Goal: Task Accomplishment & Management: Manage account settings

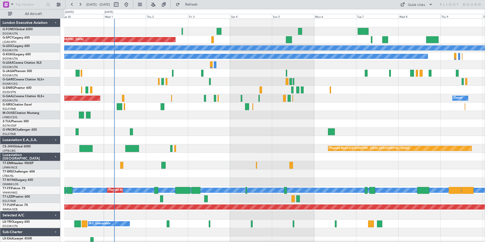
click at [143, 142] on div "Planned Maint Bremen A/C Unavailable London (Luton) A/C Unavailable Istanbul (A…" at bounding box center [274, 136] width 420 height 234
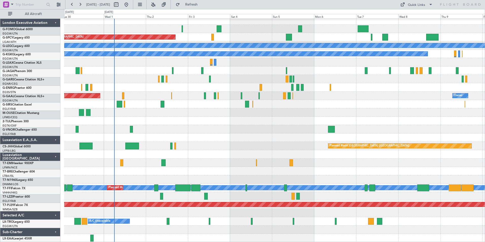
scroll to position [3, 0]
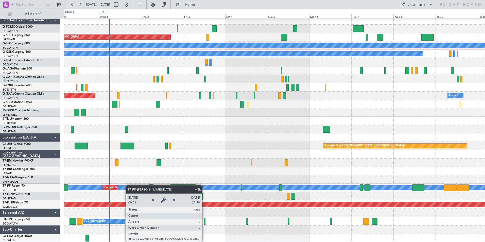
click at [128, 186] on div "Planned Maint Bremen A/C Unavailable London (Luton) A/C Unavailable Istanbul (A…" at bounding box center [274, 129] width 420 height 226
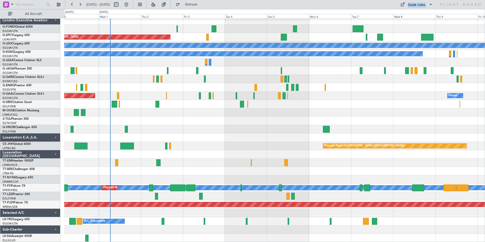
drag, startPoint x: 240, startPoint y: 6, endPoint x: -169, endPoint y: 73, distance: 414.1
click at [0, 73] on html "30 Sep 2025 - 10 Oct 2025 Refresh Quick Links All Aircraft Planned Maint Bremen…" at bounding box center [242, 121] width 485 height 242
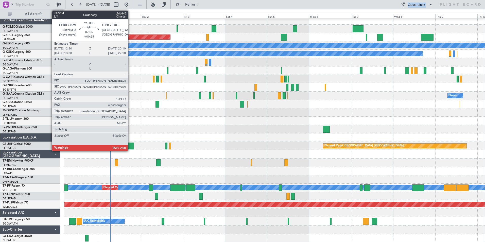
click at [130, 146] on div at bounding box center [126, 145] width 13 height 7
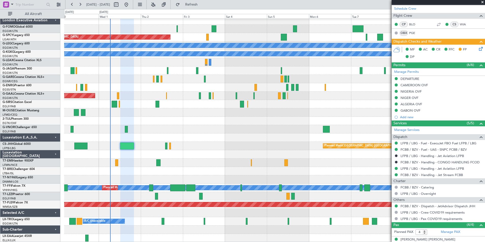
scroll to position [98, 0]
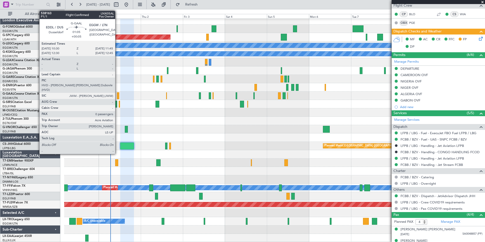
click at [117, 98] on div at bounding box center [118, 95] width 2 height 7
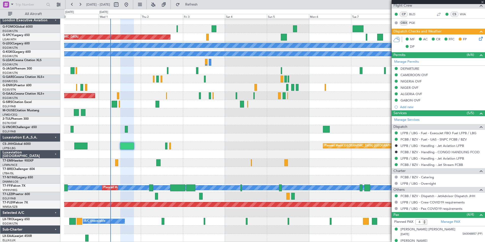
type input "+00:05"
type input "0"
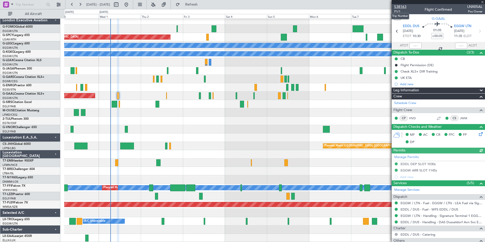
click at [402, 6] on span "538163" at bounding box center [400, 6] width 12 height 5
click at [199, 6] on button "Refresh" at bounding box center [188, 5] width 30 height 8
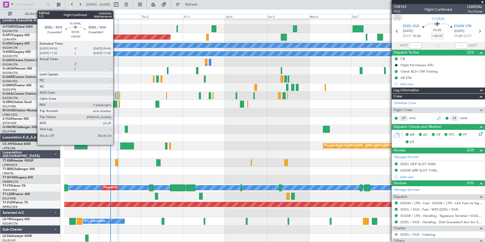
click at [115, 95] on div at bounding box center [115, 95] width 1 height 7
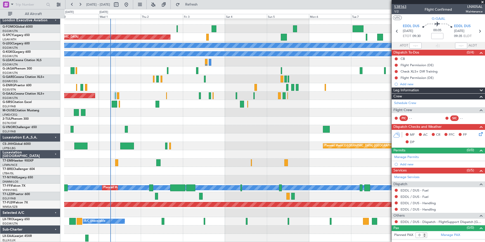
click at [403, 7] on span "538163" at bounding box center [400, 6] width 12 height 5
click at [202, 6] on span "Refresh" at bounding box center [191, 5] width 21 height 4
click at [415, 104] on link "Schedule Crew" at bounding box center [405, 103] width 22 height 5
click at [202, 3] on span "Refresh" at bounding box center [191, 5] width 21 height 4
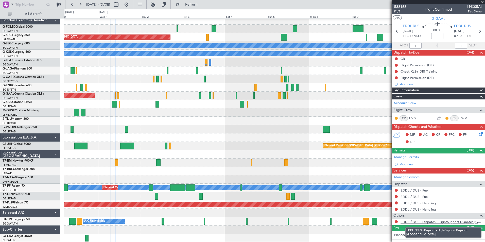
click at [457, 222] on link "EDDL / DUS - Dispatch - FlightSupport Dispatch UK" at bounding box center [441, 221] width 82 height 4
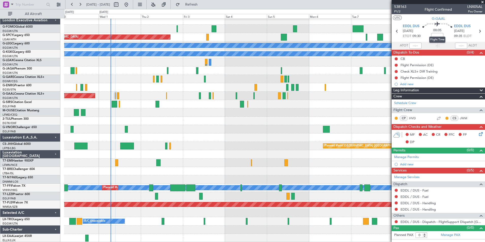
click at [436, 36] on mat-tooltip-component "Flight Time" at bounding box center [436, 39] width 23 height 13
click at [438, 35] on input at bounding box center [437, 36] width 12 height 6
type input "30"
click at [445, 37] on div "00:05 30" at bounding box center [436, 31] width 33 height 19
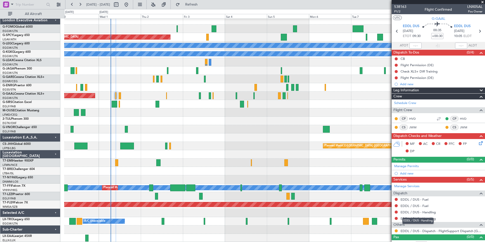
click at [426, 214] on mat-tooltip-component "EDDL / DUS - Handling" at bounding box center [417, 220] width 39 height 13
click at [427, 211] on link "EDDL / DUS - Handling" at bounding box center [417, 212] width 35 height 4
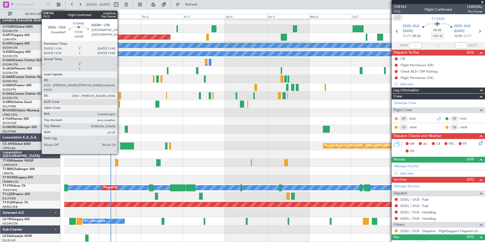
click at [120, 97] on div at bounding box center [120, 95] width 2 height 7
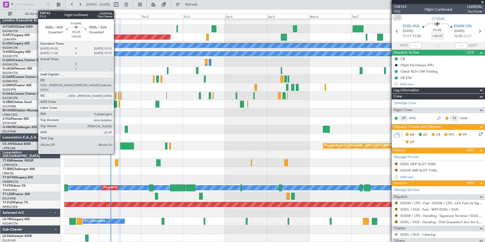
click at [116, 95] on div at bounding box center [116, 95] width 2 height 7
click at [115, 95] on div at bounding box center [116, 95] width 2 height 7
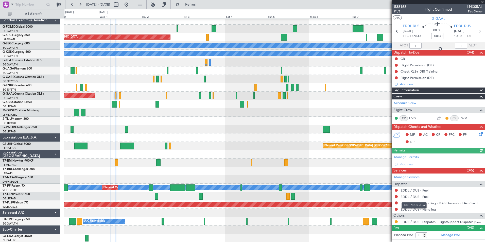
click at [422, 196] on link "EDDL / DUS - Fuel" at bounding box center [414, 196] width 28 height 4
click at [199, 4] on span "Refresh" at bounding box center [191, 5] width 21 height 4
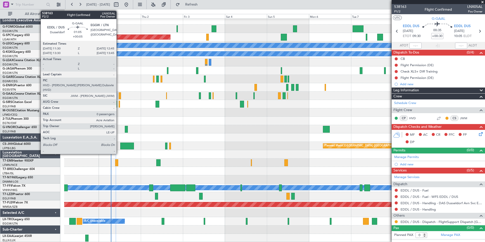
click at [119, 95] on div at bounding box center [120, 95] width 2 height 7
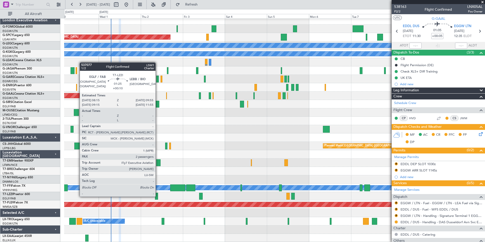
click at [158, 196] on div at bounding box center [156, 196] width 3 height 7
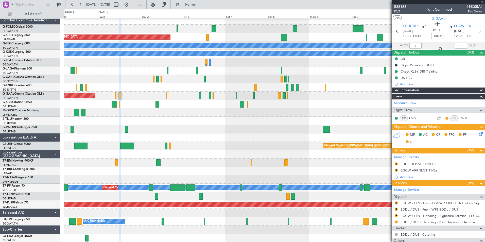
type input "+00:10"
type input "2"
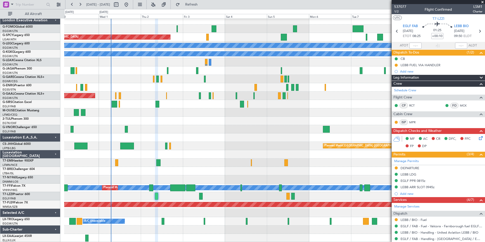
scroll to position [94, 0]
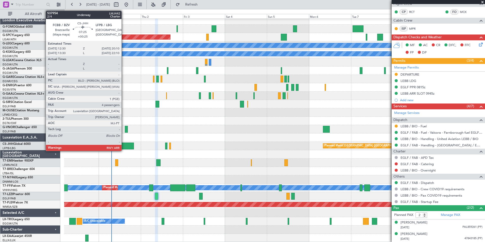
click at [124, 146] on div at bounding box center [126, 145] width 13 height 7
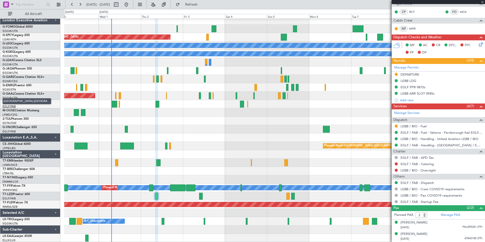
type input "+00:25"
type input "4"
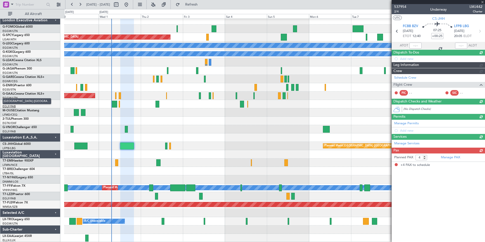
scroll to position [0, 0]
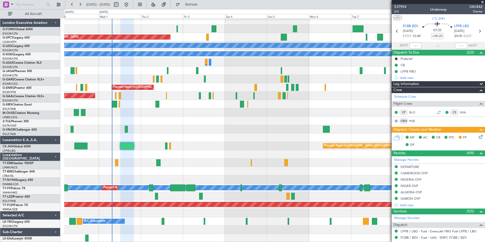
scroll to position [3, 0]
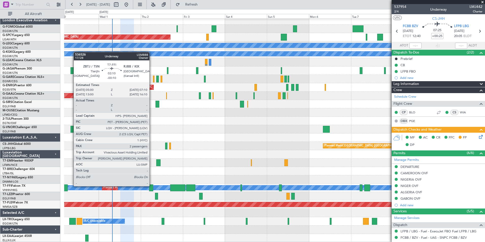
click at [152, 185] on div at bounding box center [151, 187] width 4 height 7
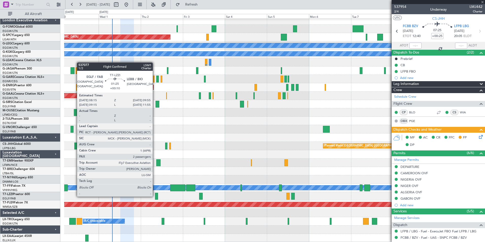
type input "-00:10"
type input "2"
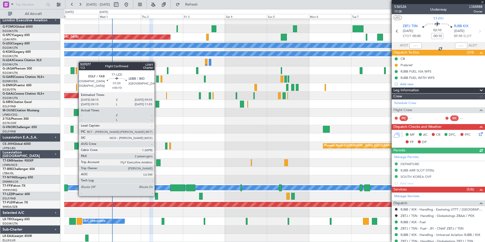
click at [157, 195] on div at bounding box center [156, 196] width 3 height 7
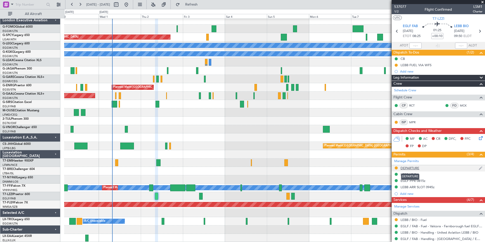
click at [410, 167] on div "DEPARTURE" at bounding box center [409, 168] width 19 height 4
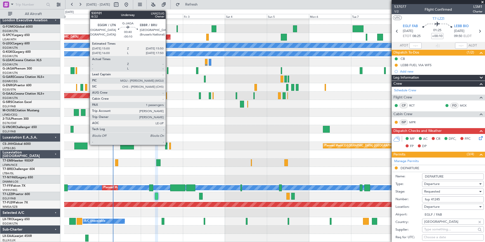
click at [168, 72] on div at bounding box center [168, 70] width 2 height 7
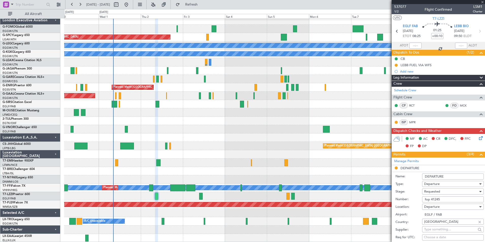
type input "-00:10"
type input "1"
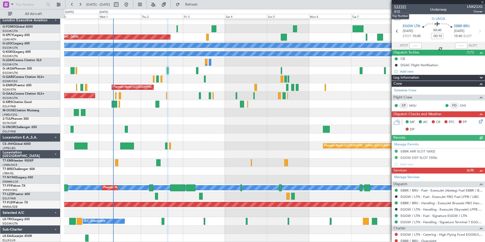
click at [400, 8] on span "533101" at bounding box center [400, 6] width 12 height 5
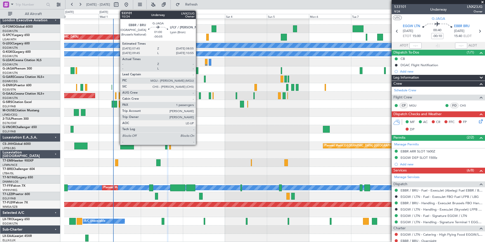
click at [198, 72] on div at bounding box center [197, 70] width 2 height 7
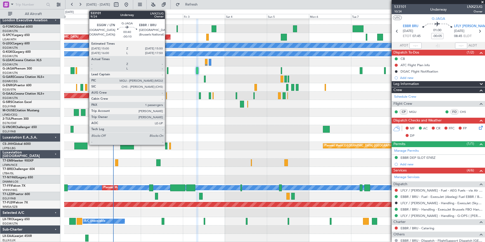
click at [167, 72] on div at bounding box center [168, 70] width 2 height 7
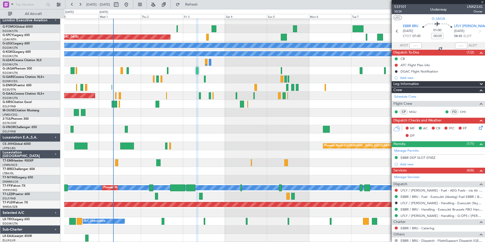
type input "-00:10"
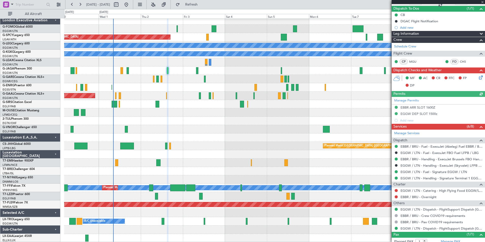
scroll to position [59, 0]
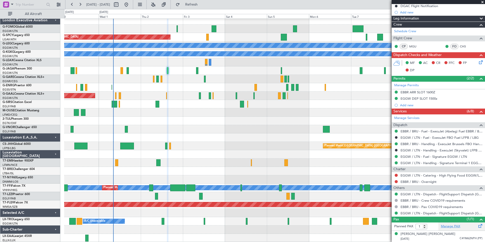
click at [448, 225] on link "Manage PAX" at bounding box center [449, 226] width 19 height 5
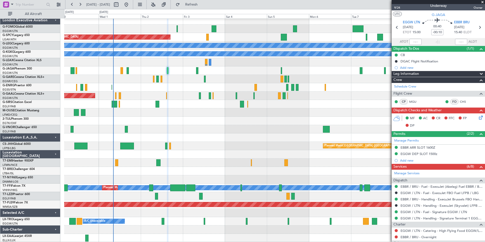
scroll to position [0, 0]
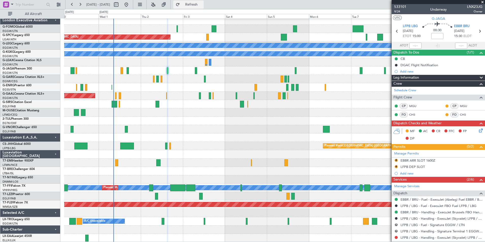
click at [199, 4] on span "Refresh" at bounding box center [191, 5] width 21 height 4
click at [202, 3] on span "Refresh" at bounding box center [191, 5] width 21 height 4
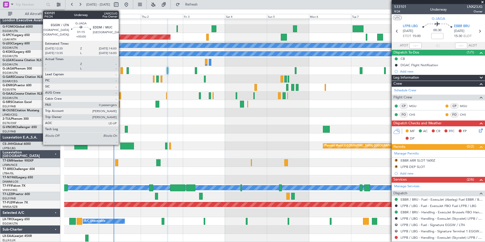
click at [121, 70] on div at bounding box center [121, 70] width 3 height 7
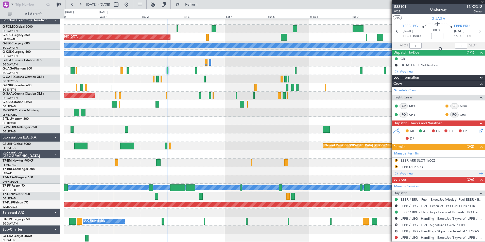
type input "0"
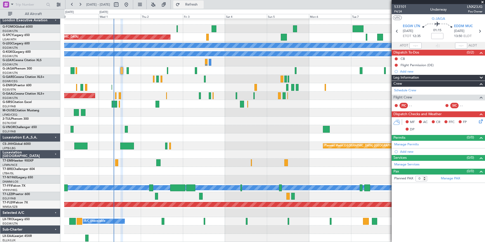
click at [200, 3] on span "Refresh" at bounding box center [191, 5] width 21 height 4
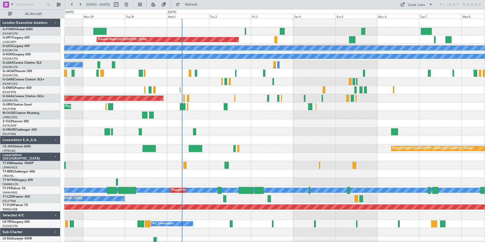
click at [203, 154] on div "Planned Maint Bremen A/C Unavailable London (Luton) A/C Unavailable Istanbul (A…" at bounding box center [274, 136] width 420 height 234
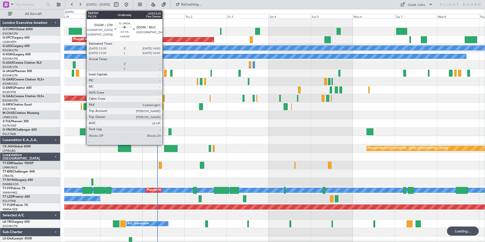
click at [164, 73] on div at bounding box center [165, 73] width 3 height 7
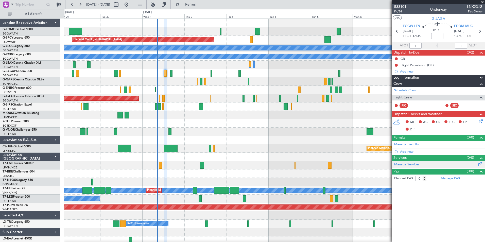
click at [414, 166] on link "Manage Services" at bounding box center [406, 164] width 25 height 5
click at [202, 4] on span "Refresh" at bounding box center [191, 5] width 21 height 4
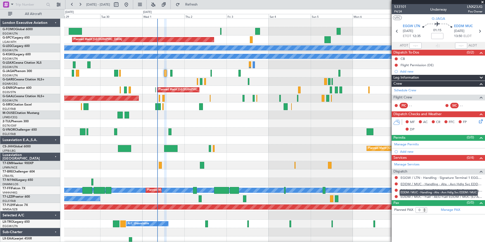
click at [448, 184] on link "EDDM / MUC - Handling - Ahs - Avn Hdlg Svc EDDM / MUC" at bounding box center [441, 184] width 82 height 4
click at [202, 6] on span "Refresh" at bounding box center [191, 5] width 21 height 4
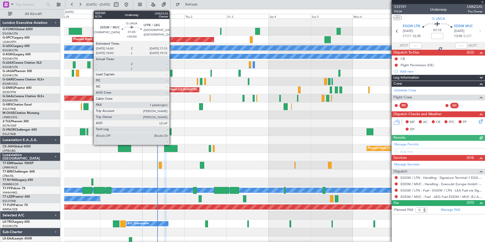
click at [172, 74] on div at bounding box center [171, 73] width 2 height 7
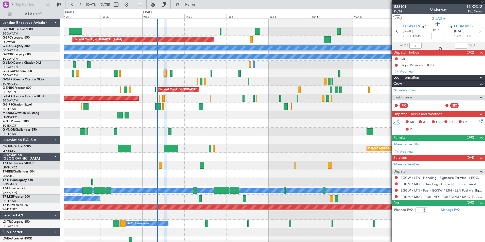
type input "1"
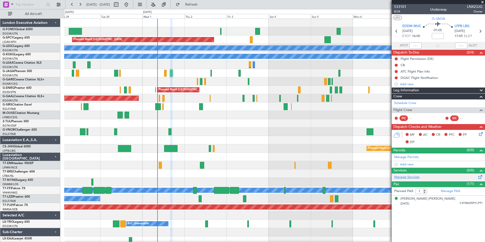
click at [409, 178] on link "Manage Services" at bounding box center [406, 177] width 25 height 5
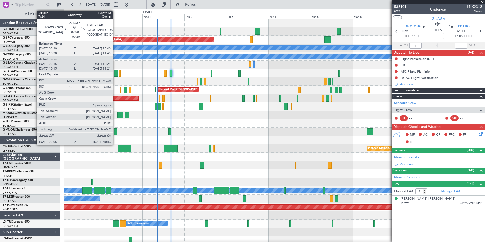
click at [115, 74] on div at bounding box center [116, 73] width 4 height 7
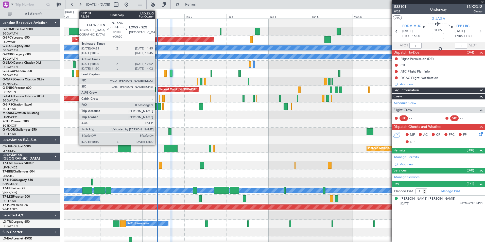
type input "+00:20"
type input "08:15"
type input "10:11"
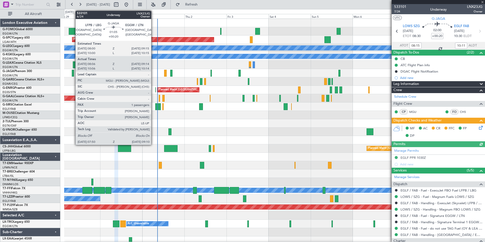
click at [73, 72] on div at bounding box center [73, 73] width 3 height 7
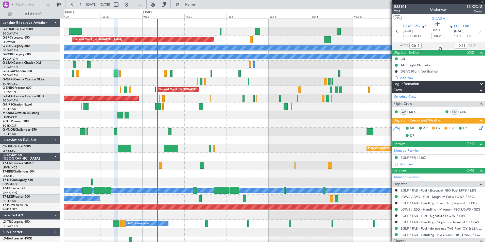
type input "08:06"
type input "09:04"
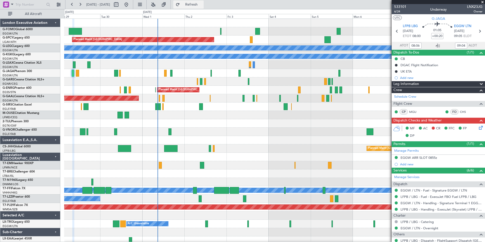
click at [202, 5] on span "Refresh" at bounding box center [191, 5] width 21 height 4
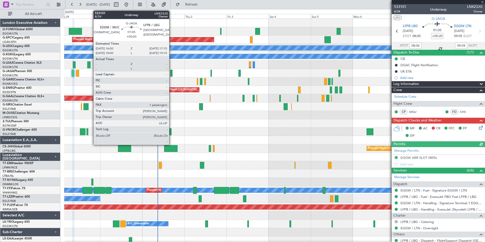
click at [171, 74] on div at bounding box center [171, 73] width 2 height 7
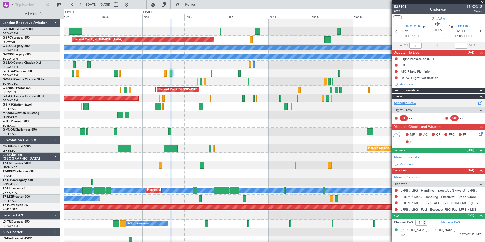
click at [407, 104] on link "Schedule Crew" at bounding box center [405, 103] width 22 height 5
click at [198, 6] on button "Refresh" at bounding box center [188, 5] width 30 height 8
click at [212, 75] on div at bounding box center [274, 73] width 420 height 8
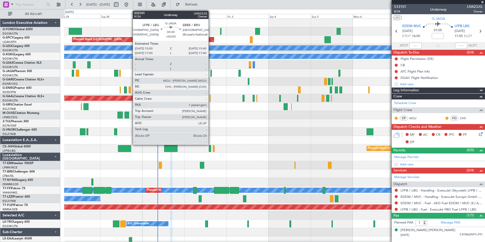
click at [211, 75] on div at bounding box center [210, 73] width 1 height 7
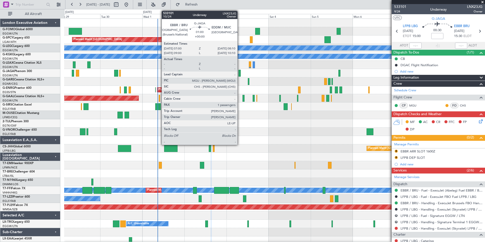
click at [239, 73] on div at bounding box center [239, 73] width 2 height 7
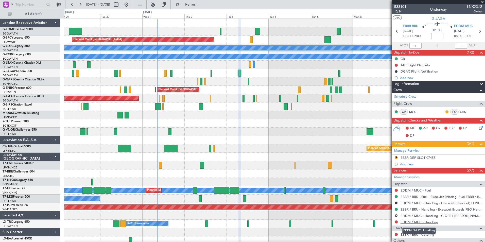
click at [434, 223] on link "EDDM / MUC - Handling" at bounding box center [419, 222] width 38 height 4
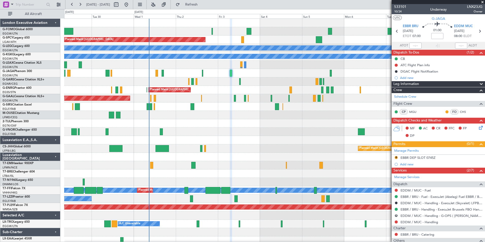
click at [166, 215] on div "Planned Maint Bremen A/C Unavailable London (Luton) A/C Unavailable Istanbul (A…" at bounding box center [274, 132] width 420 height 226
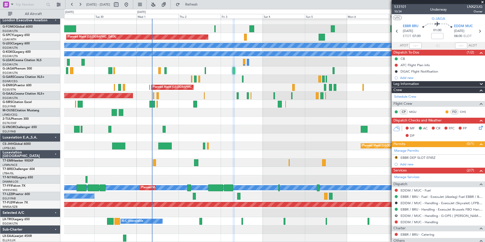
click at [169, 94] on div "Planned Maint Bremen A/C Unavailable London (Luton) A/C Unavailable Istanbul (A…" at bounding box center [274, 129] width 420 height 226
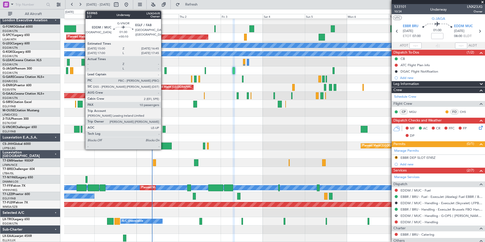
click at [163, 128] on div at bounding box center [163, 129] width 3 height 7
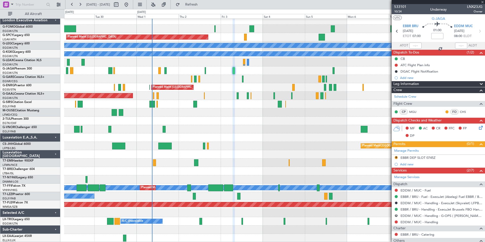
type input "+00:10"
type input "10"
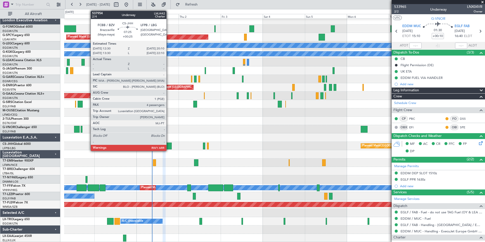
click at [169, 146] on div at bounding box center [164, 145] width 13 height 7
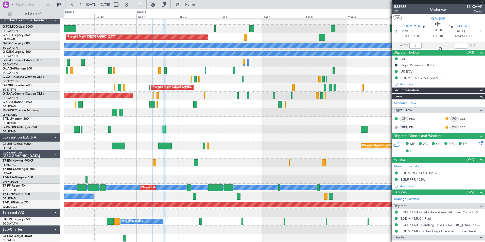
type input "+00:25"
type input "4"
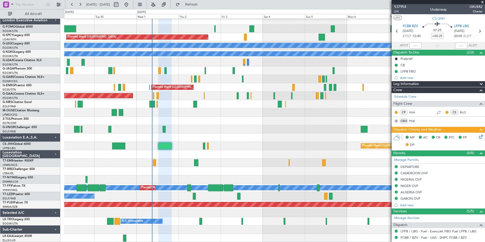
scroll to position [128, 0]
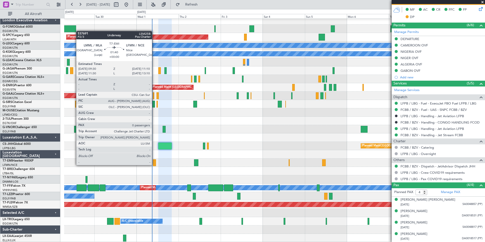
click at [154, 164] on div at bounding box center [154, 162] width 3 height 7
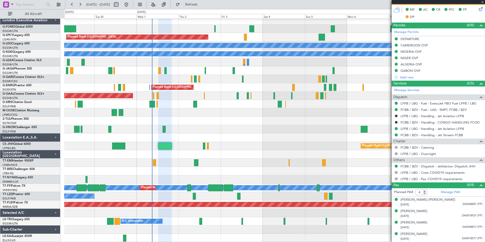
type input "0"
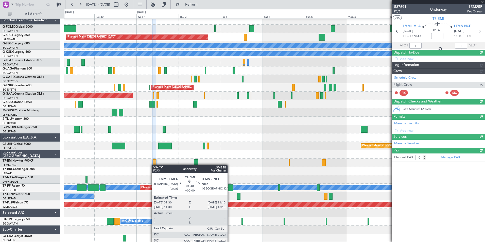
scroll to position [0, 0]
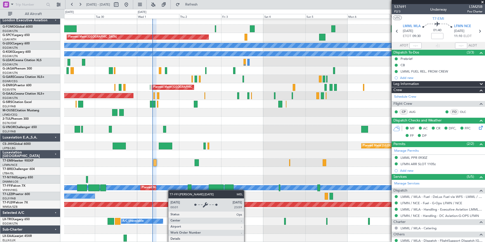
click at [171, 187] on div "Planned Maint Bremen A/C Unavailable London (Luton) A/C Unavailable Istanbul (A…" at bounding box center [274, 129] width 420 height 226
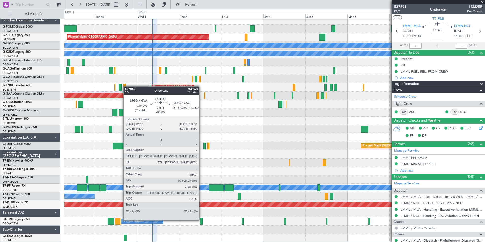
click at [201, 220] on div at bounding box center [201, 221] width 3 height 7
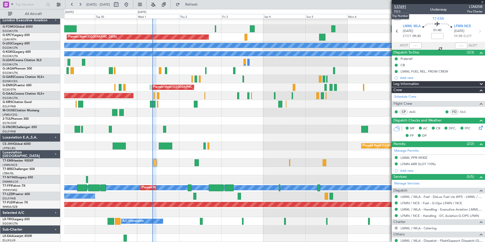
type input "-00:05"
type input "10"
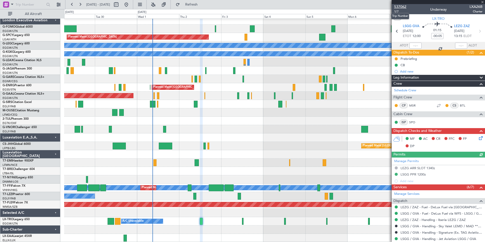
click at [400, 9] on span "537062" at bounding box center [400, 6] width 12 height 5
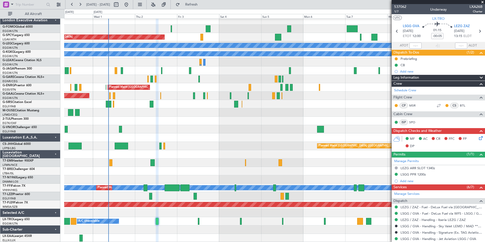
click at [239, 165] on div at bounding box center [274, 162] width 420 height 8
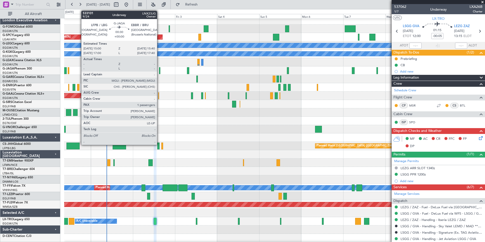
click at [159, 71] on div at bounding box center [159, 70] width 1 height 7
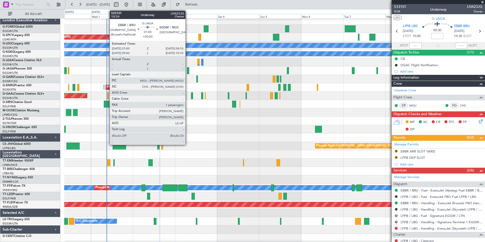
click at [188, 71] on div at bounding box center [188, 70] width 2 height 7
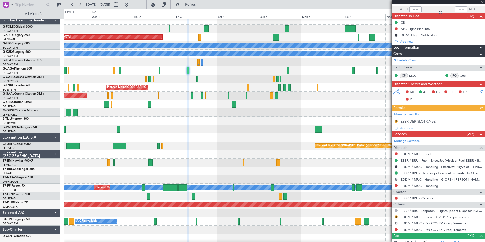
scroll to position [53, 0]
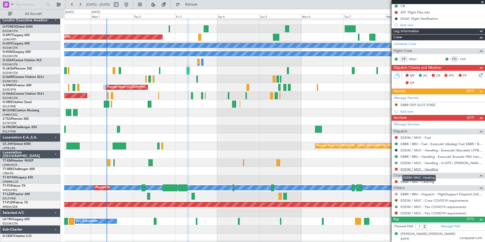
click at [409, 170] on link "EDDM / MUC - Handling" at bounding box center [419, 169] width 38 height 4
click at [422, 137] on link "EDDM / MUC - Fuel" at bounding box center [415, 137] width 30 height 4
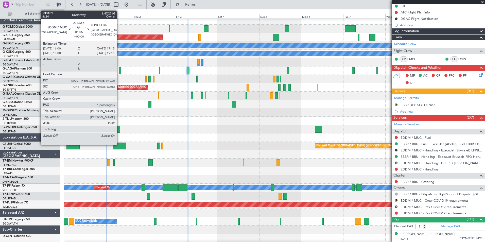
click at [119, 69] on div at bounding box center [120, 70] width 2 height 7
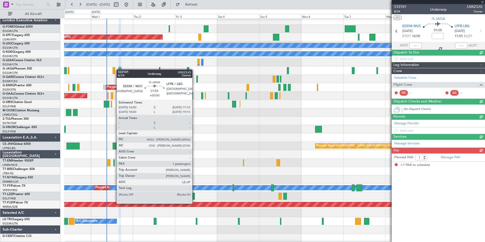
scroll to position [0, 0]
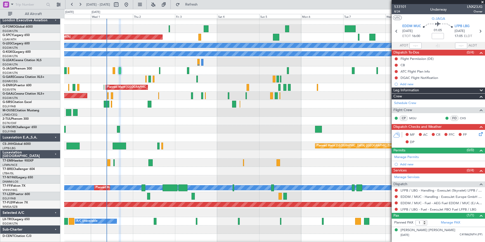
click at [214, 9] on div "Planned Maint Bremen A/C Unavailable London (Luton) A/C Unavailable Istanbul (A…" at bounding box center [242, 125] width 485 height 233
click at [203, 1] on button "Refresh" at bounding box center [188, 5] width 30 height 8
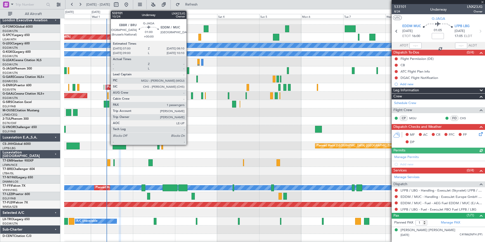
click at [189, 69] on div at bounding box center [188, 70] width 2 height 7
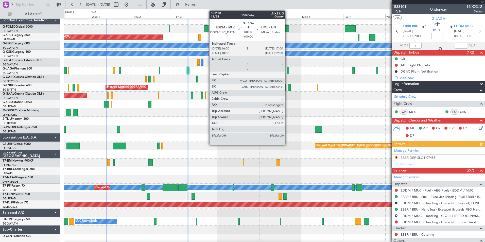
click at [287, 70] on div at bounding box center [288, 70] width 2 height 7
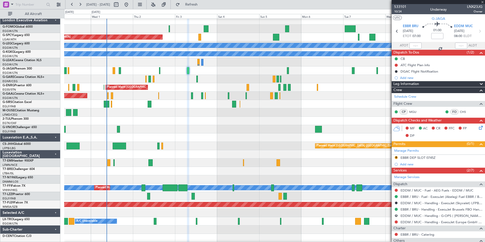
type input "2"
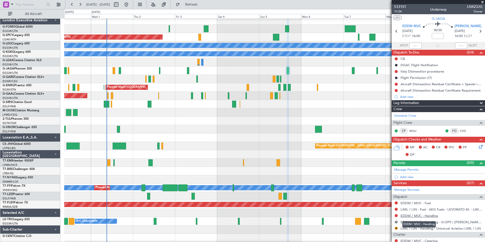
click at [404, 216] on link "EDDM / MUC - Handling" at bounding box center [419, 215] width 38 height 4
click at [416, 202] on link "EDDM / MUC - Fuel" at bounding box center [415, 203] width 30 height 4
click at [203, 7] on button "Refresh" at bounding box center [188, 5] width 30 height 8
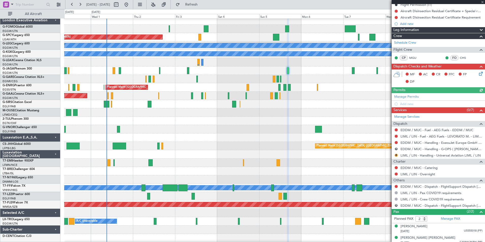
scroll to position [77, 0]
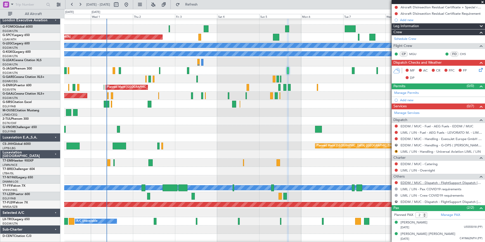
click at [446, 183] on link "EDDM / MUC - Dispatch - FlightSupport Dispatch UK" at bounding box center [441, 182] width 82 height 4
click at [82, 6] on button at bounding box center [80, 5] width 8 height 8
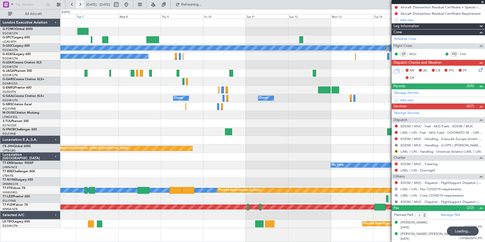
scroll to position [0, 0]
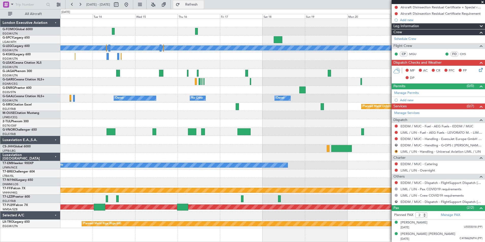
click at [192, 2] on button "Refresh" at bounding box center [188, 5] width 30 height 8
click at [350, 216] on div at bounding box center [272, 215] width 424 height 8
click at [70, 3] on button at bounding box center [72, 5] width 8 height 8
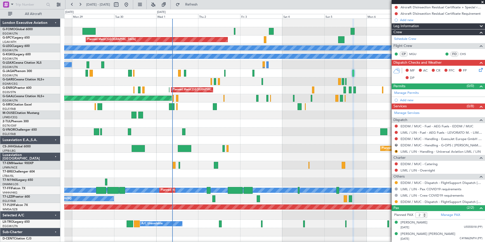
click at [283, 159] on div "Planned Maint Bremen A/C Unavailable London (Luton) A/C Unavailable Istanbul (A…" at bounding box center [274, 132] width 420 height 226
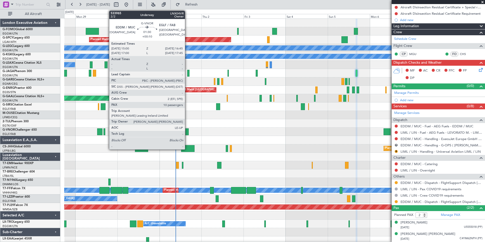
click at [187, 131] on div at bounding box center [186, 131] width 3 height 7
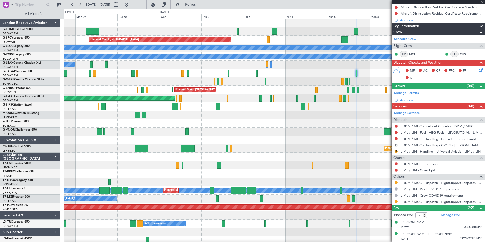
type input "+00:10"
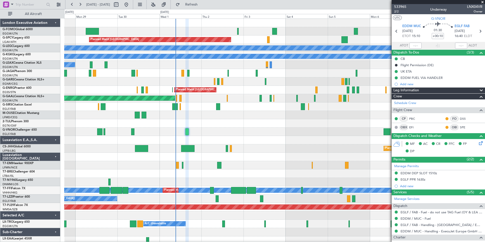
scroll to position [158, 0]
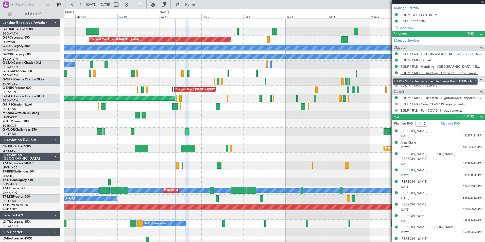
click at [437, 73] on link "EDDM / MUC - Handling - ExecuJet Europe GmbH EDDM / MUC" at bounding box center [441, 73] width 82 height 4
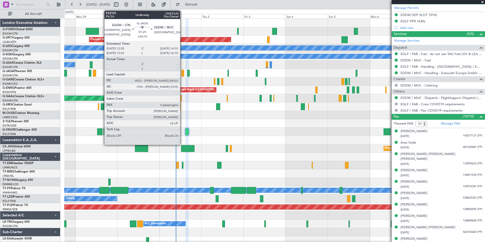
click at [182, 75] on div at bounding box center [182, 73] width 3 height 7
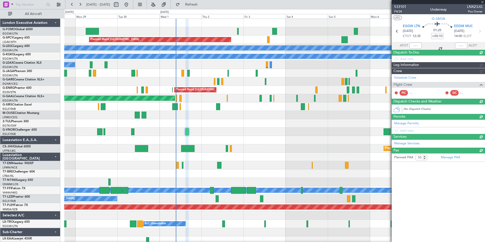
type input "0"
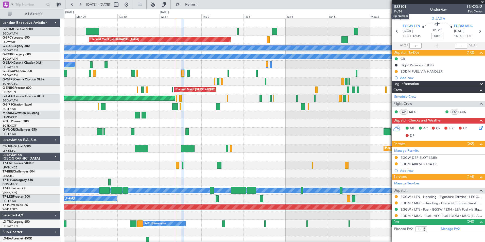
click at [404, 8] on span "533101" at bounding box center [400, 6] width 12 height 5
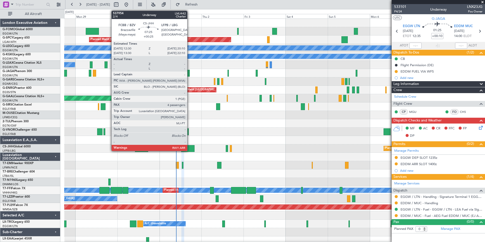
click at [189, 150] on div at bounding box center [187, 148] width 13 height 7
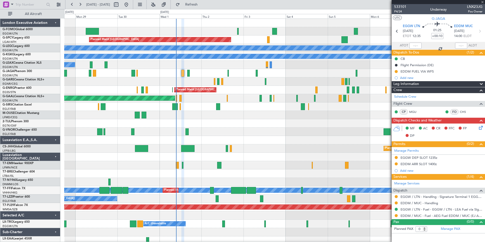
type input "+00:25"
type input "4"
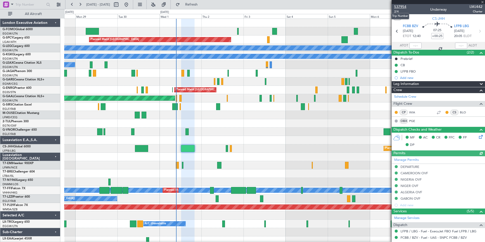
click at [398, 6] on span "537954" at bounding box center [400, 6] width 12 height 5
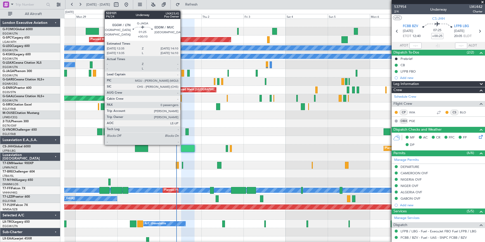
click at [182, 74] on div at bounding box center [182, 73] width 3 height 7
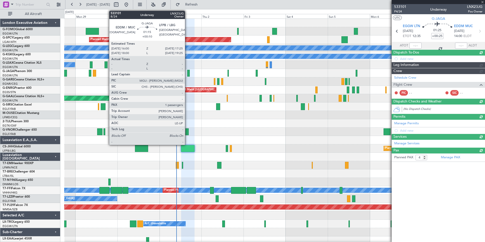
type input "+00:10"
type input "0"
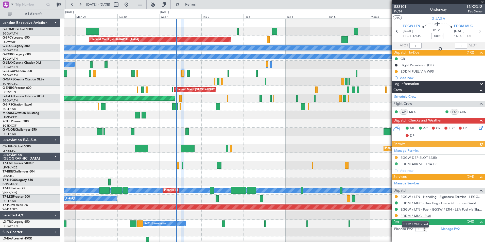
click at [425, 216] on link "EDDM / MUC - Fuel" at bounding box center [415, 215] width 30 height 4
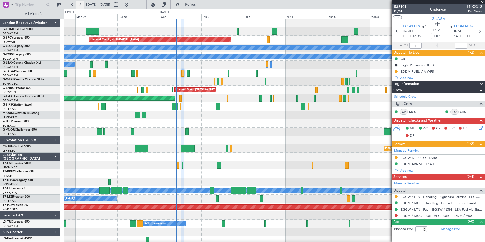
click at [78, 3] on button at bounding box center [80, 5] width 8 height 8
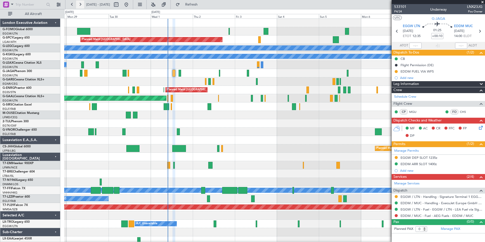
click at [78, 3] on button at bounding box center [80, 5] width 8 height 8
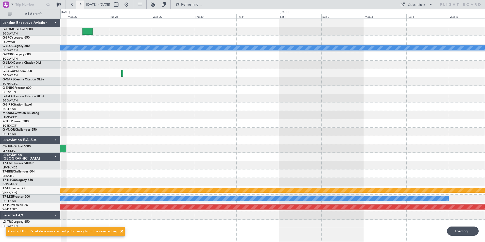
click at [78, 3] on button at bounding box center [80, 5] width 8 height 8
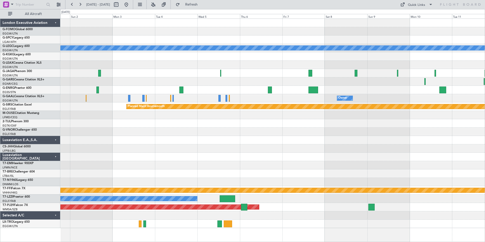
click at [218, 233] on div "A/C Unavailable London (Luton) Owner Owner Owner Planned Maint Bournemouth Plan…" at bounding box center [272, 129] width 424 height 223
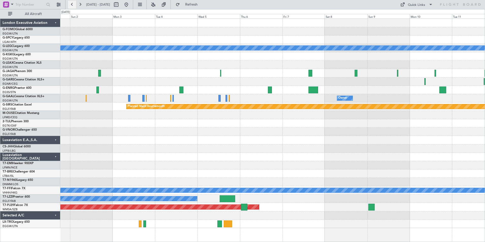
click at [73, 5] on button at bounding box center [72, 5] width 8 height 8
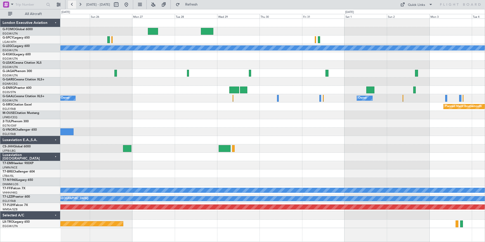
click at [73, 5] on button at bounding box center [72, 5] width 8 height 8
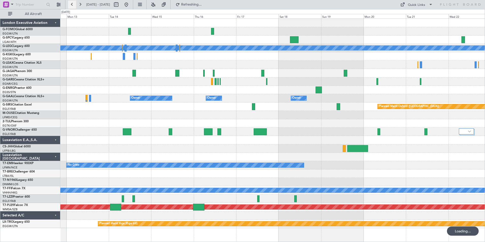
click at [73, 5] on button at bounding box center [72, 5] width 8 height 8
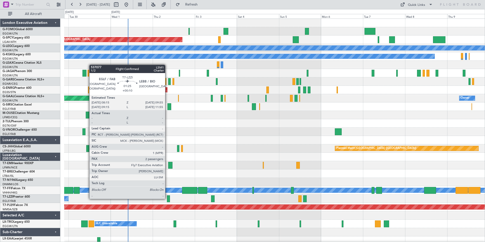
click at [167, 198] on div at bounding box center [168, 198] width 3 height 7
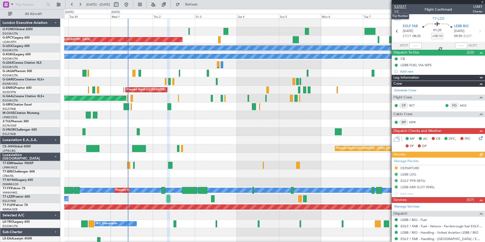
click at [404, 7] on span "537077" at bounding box center [400, 6] width 12 height 5
click at [201, 5] on span "Refresh" at bounding box center [191, 5] width 21 height 4
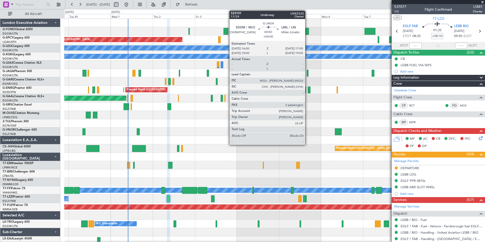
click at [307, 75] on div at bounding box center [307, 73] width 2 height 7
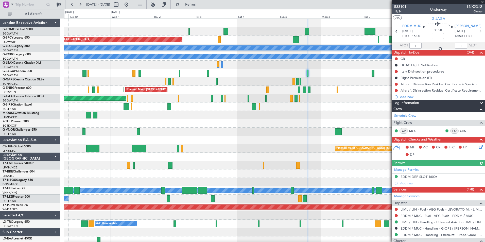
scroll to position [83, 0]
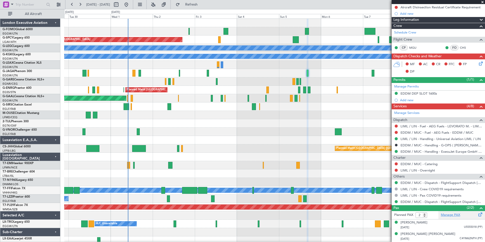
click at [444, 215] on link "Manage PAX" at bounding box center [449, 214] width 19 height 5
click at [197, 6] on span "Refresh" at bounding box center [191, 5] width 21 height 4
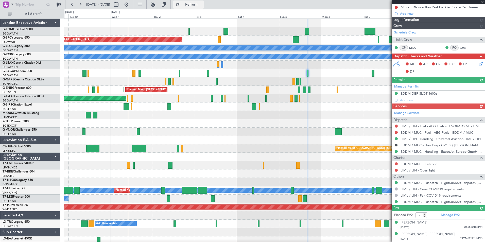
scroll to position [78, 0]
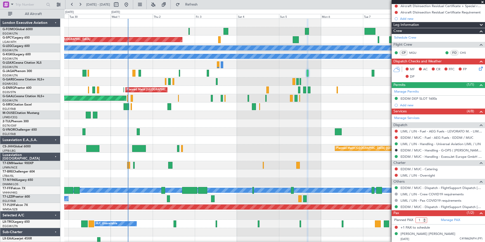
type input "1"
click at [424, 220] on input "1" at bounding box center [421, 220] width 12 height 6
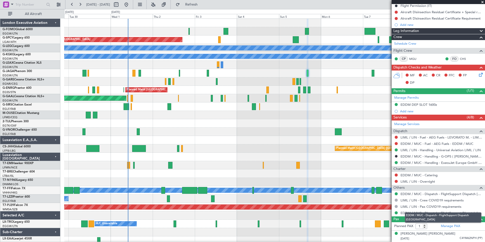
scroll to position [72, 0]
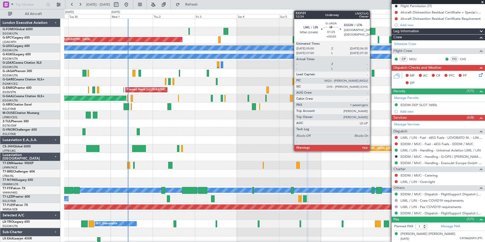
click at [372, 73] on div at bounding box center [372, 73] width 3 height 7
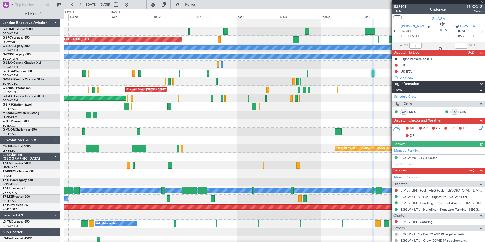
scroll to position [40, 0]
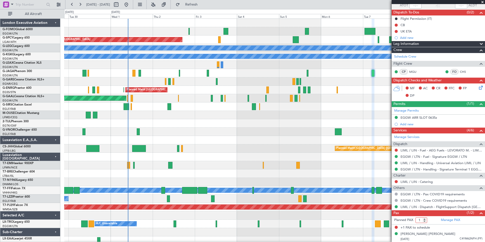
type input "1"
click at [424, 220] on input "1" at bounding box center [421, 220] width 12 height 6
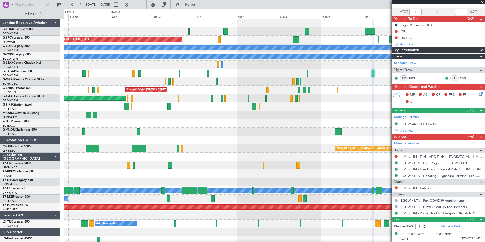
scroll to position [0, 0]
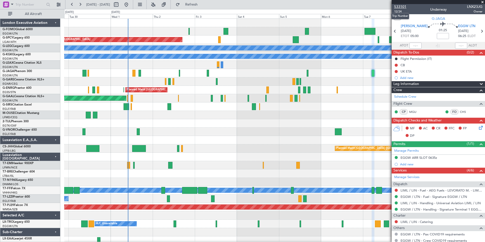
click at [401, 5] on span "533101" at bounding box center [400, 6] width 12 height 5
click at [198, 5] on span "Refresh" at bounding box center [191, 5] width 21 height 4
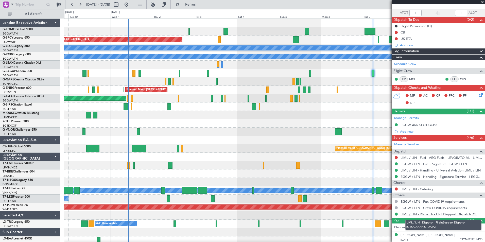
click at [472, 215] on link "LIML / LIN - Dispatch - FlightSupport Dispatch [GEOGRAPHIC_DATA]" at bounding box center [441, 214] width 82 height 4
click at [192, 6] on button "Refresh" at bounding box center [188, 5] width 30 height 8
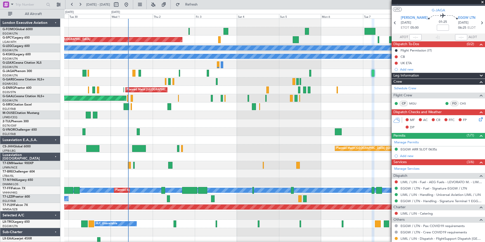
scroll to position [0, 0]
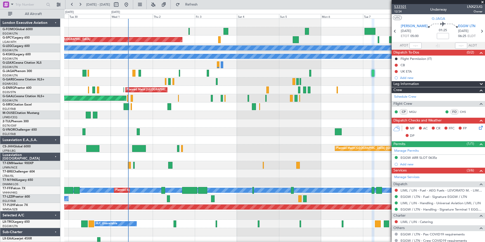
click at [403, 5] on span "533101" at bounding box center [400, 6] width 12 height 5
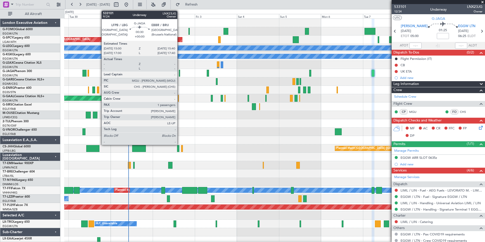
click at [179, 76] on div at bounding box center [179, 73] width 1 height 7
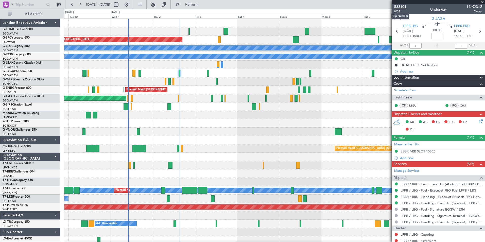
click at [403, 8] on span "533101" at bounding box center [400, 6] width 12 height 5
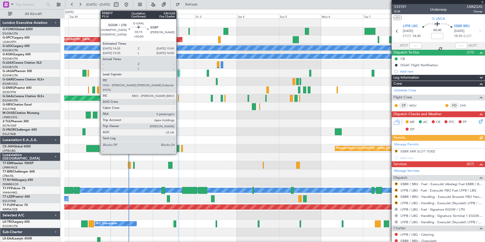
click at [178, 99] on div at bounding box center [178, 98] width 1 height 7
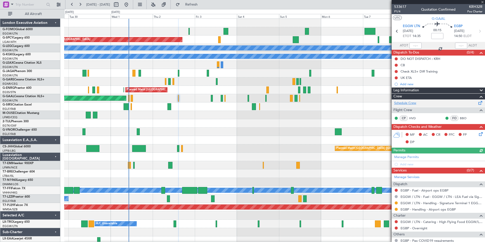
click at [412, 104] on link "Schedule Crew" at bounding box center [405, 103] width 22 height 5
click at [202, 6] on span "Refresh" at bounding box center [191, 5] width 21 height 4
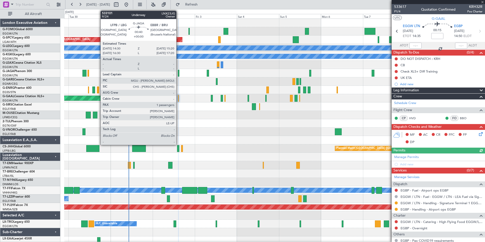
click at [178, 73] on div at bounding box center [179, 73] width 2 height 7
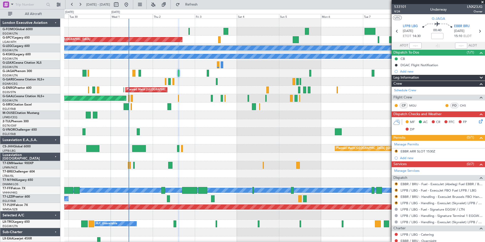
scroll to position [65, 0]
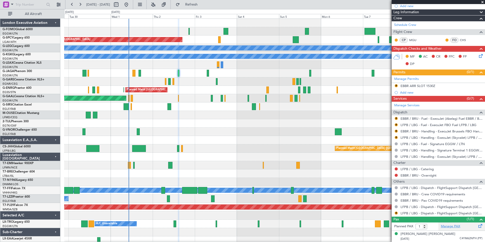
click at [451, 226] on link "Manage PAX" at bounding box center [449, 226] width 19 height 5
click at [472, 214] on link "LFPB / LBG - Dispatch - FlightSupport Dispatch [GEOGRAPHIC_DATA]" at bounding box center [441, 213] width 82 height 4
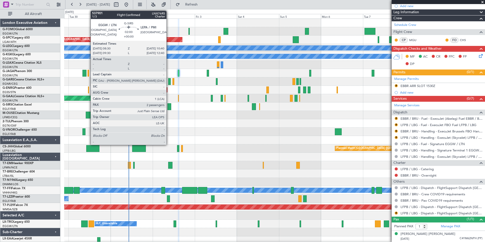
click at [169, 106] on div at bounding box center [169, 106] width 4 height 7
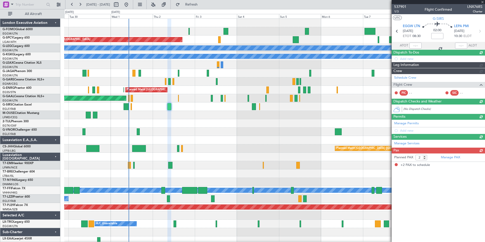
scroll to position [0, 0]
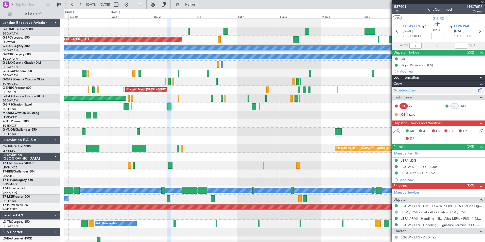
click at [411, 91] on link "Schedule Crew" at bounding box center [405, 90] width 22 height 5
click at [195, 3] on button "Refresh" at bounding box center [188, 5] width 30 height 8
click at [403, 8] on span "537901" at bounding box center [400, 6] width 12 height 5
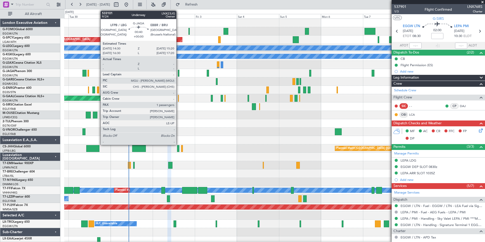
click at [178, 72] on div at bounding box center [179, 73] width 2 height 7
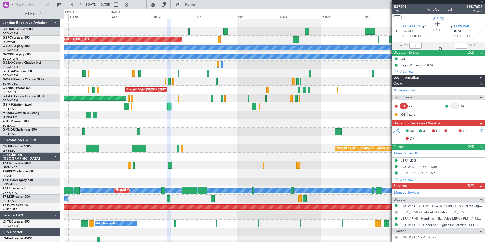
type input "1"
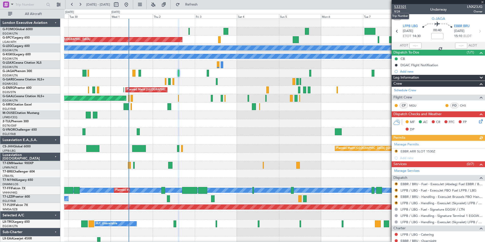
click at [400, 6] on span "533101" at bounding box center [400, 6] width 12 height 5
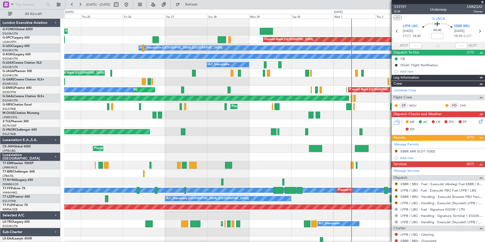
click at [371, 222] on div "Planned Maint London (Luton) Planned Maint Bremen A/C Unavailable London (Luton…" at bounding box center [274, 132] width 420 height 226
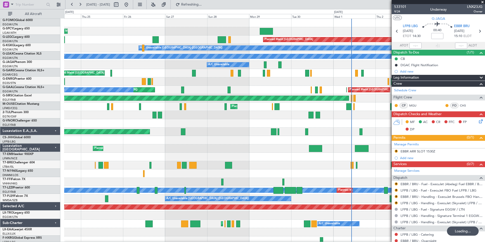
click at [153, 228] on div at bounding box center [274, 232] width 420 height 8
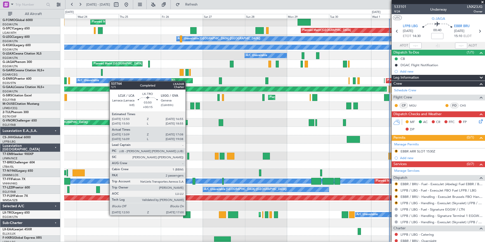
click at [188, 215] on div at bounding box center [186, 214] width 7 height 7
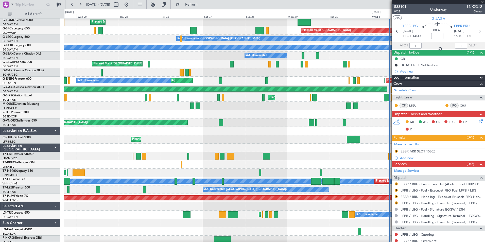
type input "+00:15"
type input "13:09"
type input "16:53"
type input "2"
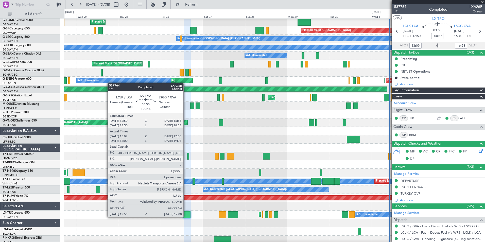
click at [185, 216] on div at bounding box center [186, 214] width 7 height 7
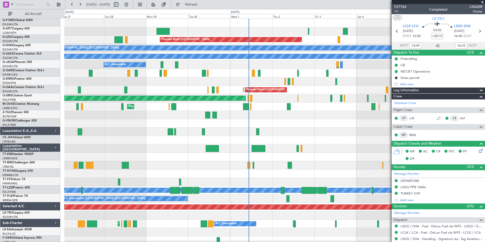
scroll to position [0, 0]
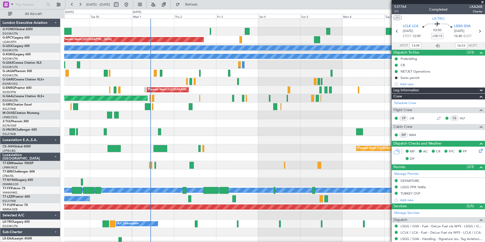
click at [32, 166] on div "Planned Maint Bremen A/C Unavailable London (Luton) A/C Unavailable Istanbul (A…" at bounding box center [242, 125] width 485 height 233
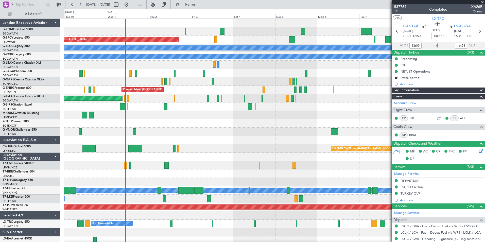
click at [192, 159] on div at bounding box center [274, 157] width 420 height 8
click at [283, 151] on div "Planned Maint [GEOGRAPHIC_DATA] ([GEOGRAPHIC_DATA])" at bounding box center [274, 148] width 420 height 8
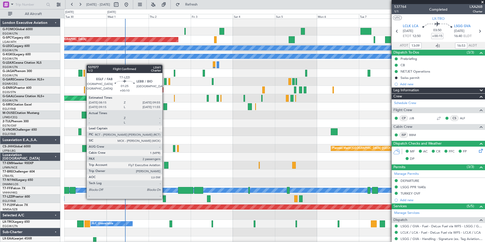
click at [164, 198] on div at bounding box center [164, 198] width 3 height 7
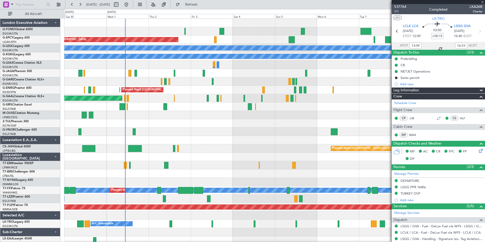
type input "+00:10"
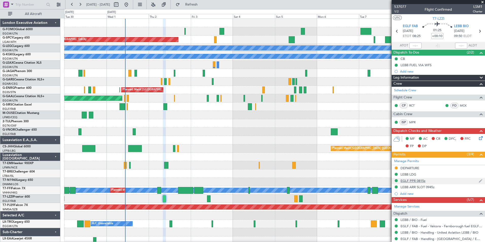
click at [421, 181] on div "EGLF PPR 0815z" at bounding box center [412, 180] width 25 height 4
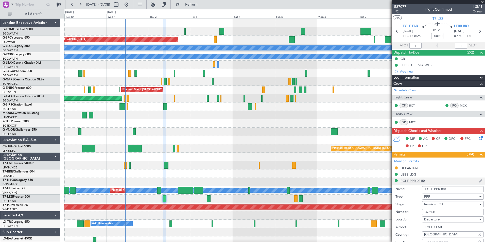
drag, startPoint x: 421, startPoint y: 181, endPoint x: 438, endPoint y: 212, distance: 34.5
click at [438, 212] on input "375131" at bounding box center [453, 212] width 62 height 6
drag, startPoint x: 438, startPoint y: 212, endPoint x: 413, endPoint y: 215, distance: 25.1
click at [413, 215] on div "Number: 375131" at bounding box center [439, 212] width 88 height 8
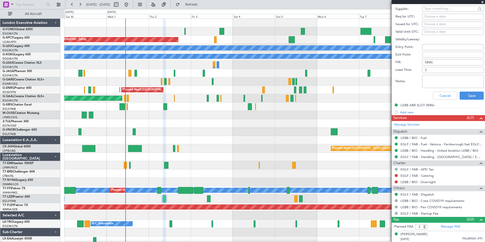
scroll to position [245, 0]
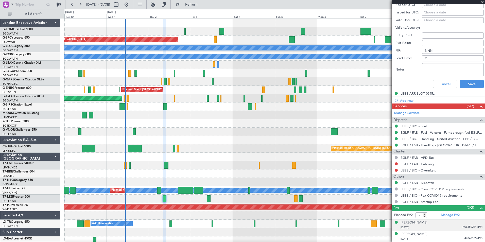
click at [445, 226] on div "28/06/1979 PAL859261 (PP)" at bounding box center [441, 227] width 82 height 5
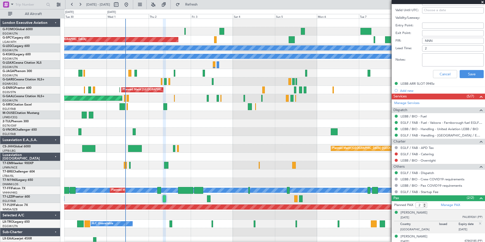
scroll to position [257, 0]
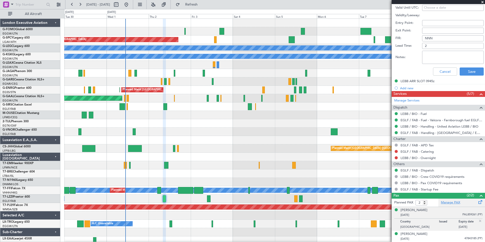
click at [445, 203] on link "Manage PAX" at bounding box center [449, 202] width 19 height 5
click at [202, 3] on span "Refresh" at bounding box center [191, 5] width 21 height 4
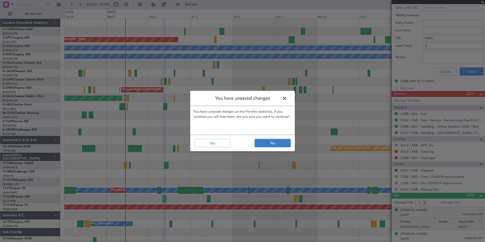
click at [267, 144] on button "No" at bounding box center [272, 143] width 36 height 8
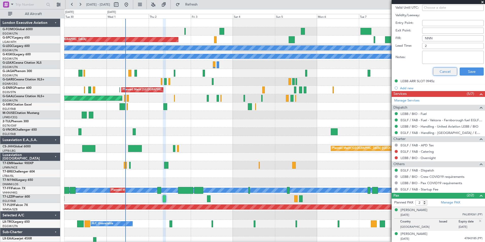
click at [440, 72] on button "Cancel" at bounding box center [445, 71] width 24 height 8
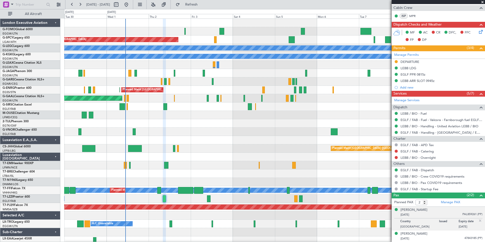
scroll to position [106, 0]
click at [202, 2] on button "Refresh" at bounding box center [188, 5] width 30 height 8
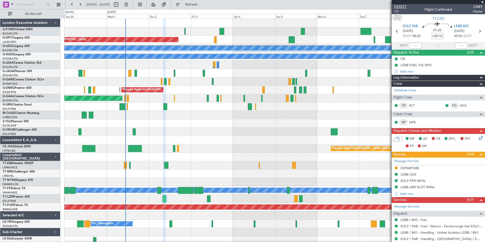
click at [400, 6] on span "537077" at bounding box center [400, 6] width 12 height 5
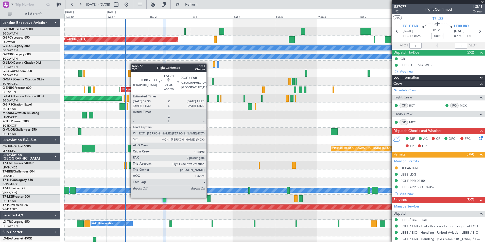
click at [209, 197] on div at bounding box center [208, 198] width 3 height 7
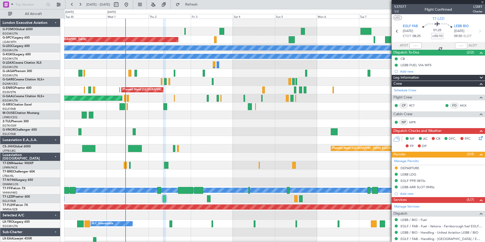
type input "+00:20"
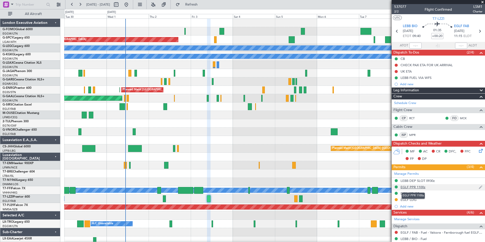
click at [410, 186] on div "EGLF PPR 1100z" at bounding box center [412, 187] width 25 height 4
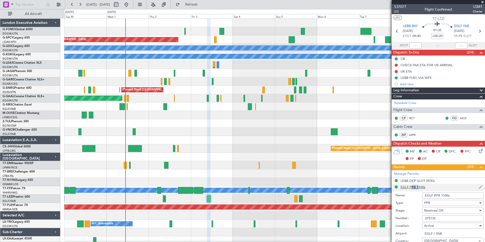
drag, startPoint x: 410, startPoint y: 186, endPoint x: 438, endPoint y: 218, distance: 43.1
click at [438, 218] on input "375135" at bounding box center [453, 218] width 62 height 6
drag, startPoint x: 438, startPoint y: 218, endPoint x: 416, endPoint y: 216, distance: 21.7
click at [416, 216] on div "Number: 375135" at bounding box center [439, 218] width 88 height 8
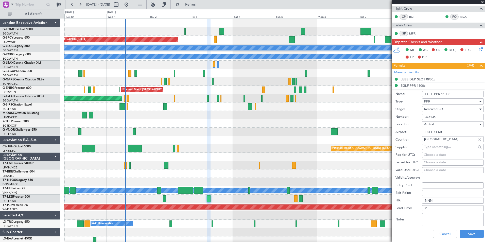
scroll to position [118, 0]
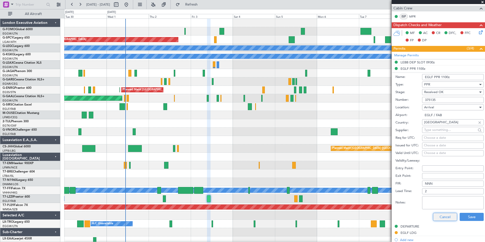
click at [437, 216] on button "Cancel" at bounding box center [445, 217] width 24 height 8
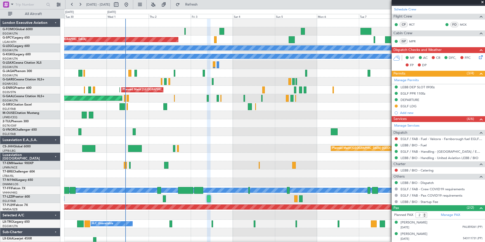
scroll to position [0, 0]
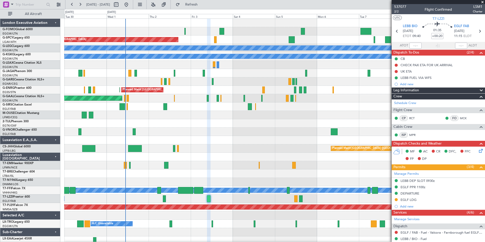
click at [212, 139] on div at bounding box center [274, 140] width 420 height 8
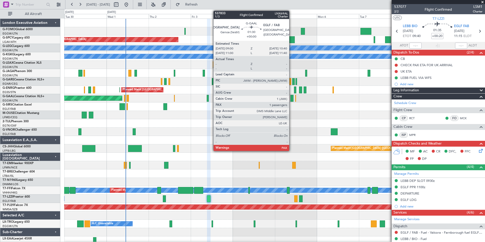
click at [291, 98] on div at bounding box center [291, 98] width 3 height 7
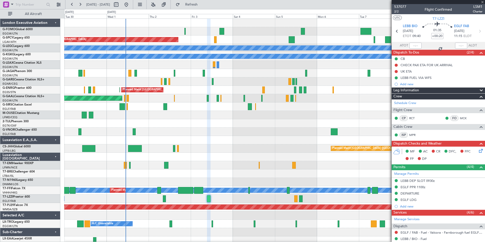
type input "1"
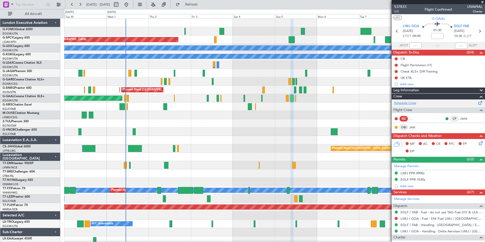
click at [406, 103] on link "Schedule Crew" at bounding box center [405, 103] width 22 height 5
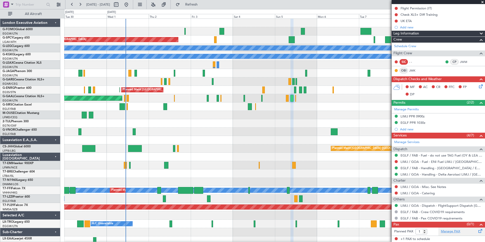
click at [452, 231] on link "Manage PAX" at bounding box center [449, 231] width 19 height 5
click at [202, 5] on span "Refresh" at bounding box center [191, 5] width 21 height 4
click at [449, 232] on link "Manage PAX" at bounding box center [449, 231] width 19 height 5
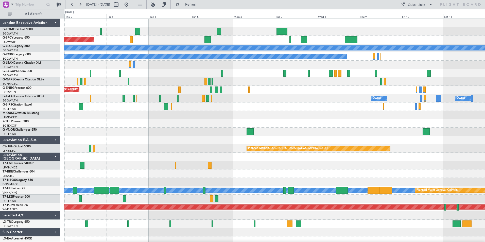
click at [184, 194] on div "Planned Maint [GEOGRAPHIC_DATA] A/C Unavailable [GEOGRAPHIC_DATA] ([GEOGRAPHIC_…" at bounding box center [274, 136] width 420 height 234
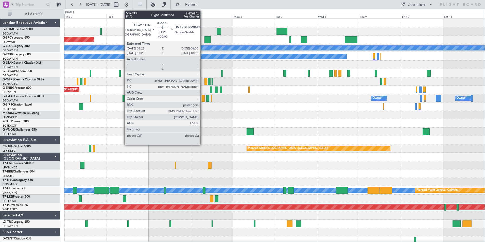
click at [202, 99] on div at bounding box center [202, 98] width 3 height 7
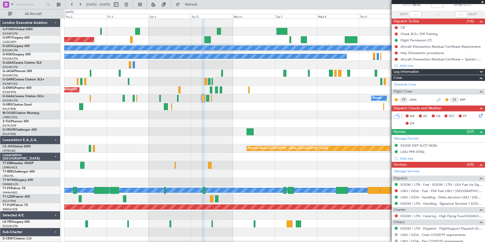
scroll to position [48, 0]
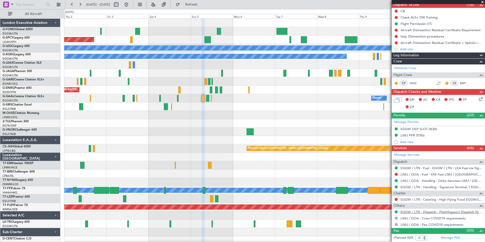
click at [470, 211] on link "EGGW / LTN - Dispatch - FlightSupport Dispatch [GEOGRAPHIC_DATA]" at bounding box center [441, 212] width 82 height 4
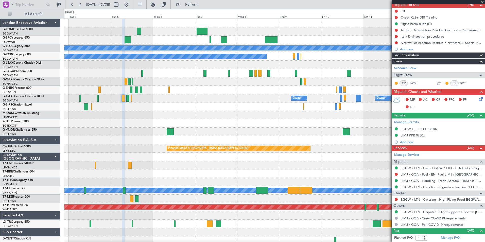
click at [97, 157] on div "Planned Maint [GEOGRAPHIC_DATA] A/C Unavailable [GEOGRAPHIC_DATA] ([GEOGRAPHIC_…" at bounding box center [274, 132] width 420 height 226
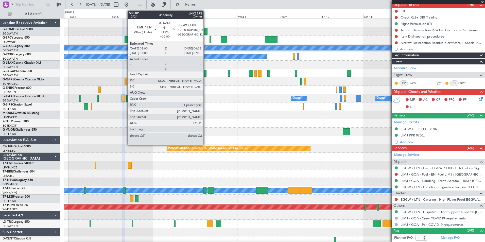
click at [206, 73] on div at bounding box center [204, 73] width 3 height 7
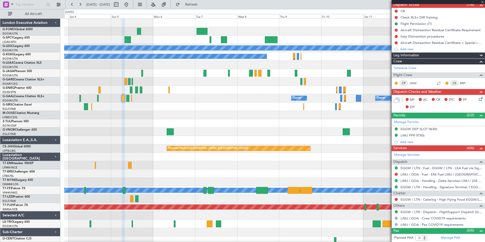
type input "1"
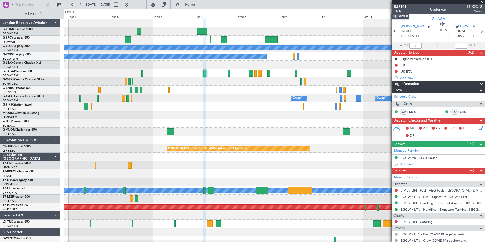
click at [403, 9] on span "533101" at bounding box center [400, 6] width 12 height 5
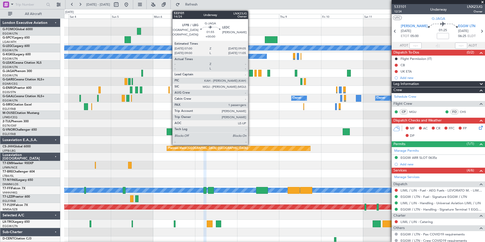
click at [250, 74] on div at bounding box center [251, 73] width 4 height 7
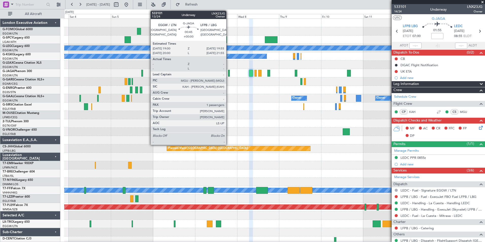
click at [228, 75] on div at bounding box center [229, 73] width 2 height 7
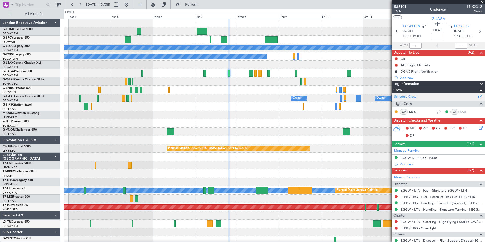
click at [413, 98] on link "Schedule Crew" at bounding box center [405, 96] width 22 height 5
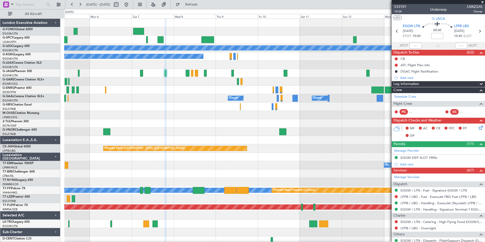
click at [294, 91] on div "A/C Unavailable [GEOGRAPHIC_DATA] ([GEOGRAPHIC_DATA]) A/C Unavailable [GEOGRAPH…" at bounding box center [274, 132] width 420 height 226
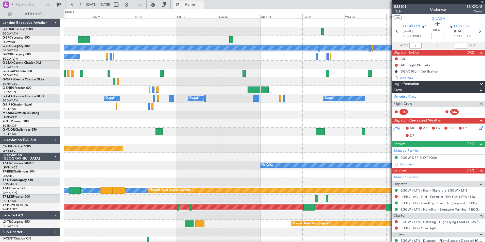
click at [202, 5] on span "Refresh" at bounding box center [191, 5] width 21 height 4
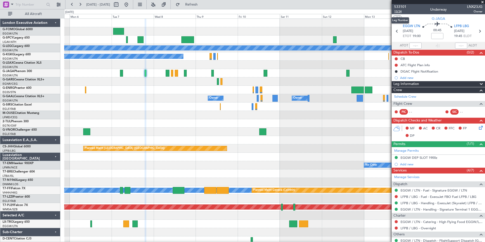
click at [398, 11] on span "13/24" at bounding box center [400, 11] width 12 height 4
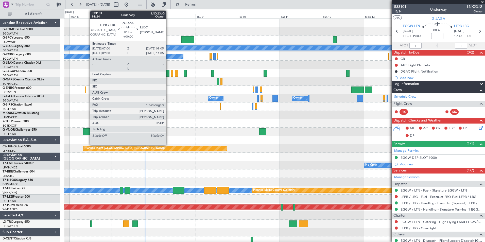
click at [168, 73] on div at bounding box center [167, 73] width 4 height 7
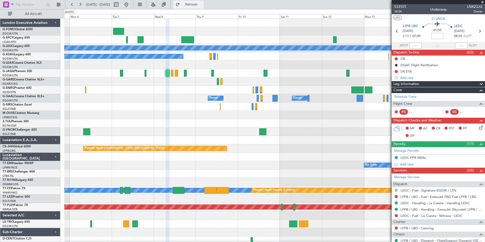
click at [195, 4] on button "Refresh" at bounding box center [188, 5] width 30 height 8
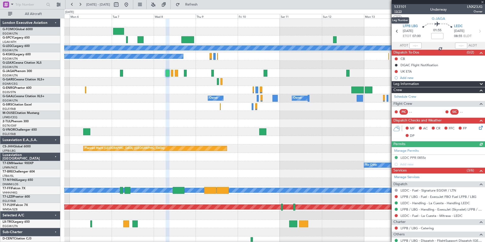
click at [399, 12] on span "13/23" at bounding box center [400, 11] width 12 height 4
click at [201, 6] on span "Refresh" at bounding box center [191, 5] width 21 height 4
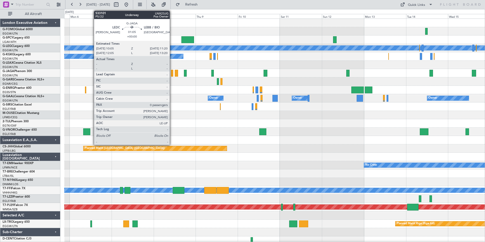
click at [172, 74] on div at bounding box center [172, 73] width 2 height 7
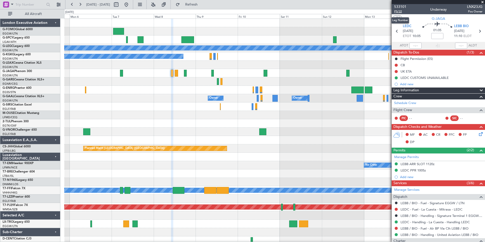
click at [399, 11] on span "P5/22" at bounding box center [400, 11] width 12 height 4
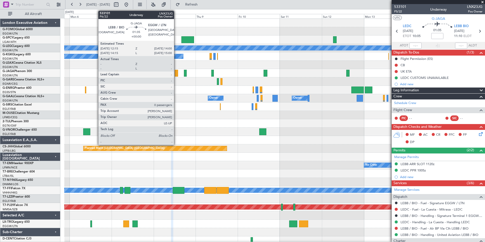
click at [176, 75] on div at bounding box center [176, 73] width 3 height 7
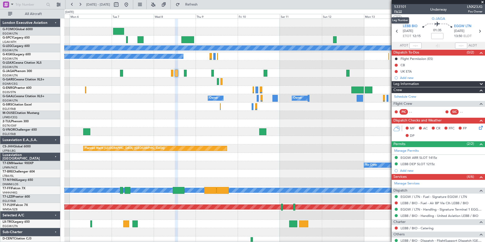
click at [394, 12] on span "P6/22" at bounding box center [400, 11] width 12 height 4
click at [201, 3] on span "Refresh" at bounding box center [191, 5] width 21 height 4
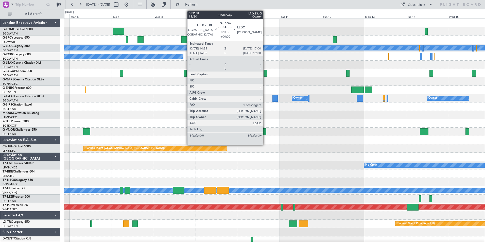
click at [265, 74] on div at bounding box center [265, 73] width 4 height 7
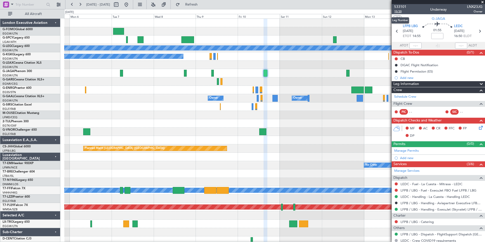
click at [400, 12] on span "15/20" at bounding box center [400, 11] width 12 height 4
click at [194, 2] on button "Refresh" at bounding box center [188, 5] width 30 height 8
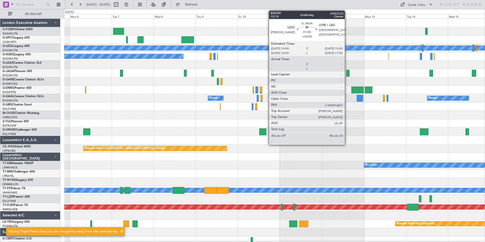
click at [347, 73] on div at bounding box center [347, 73] width 3 height 7
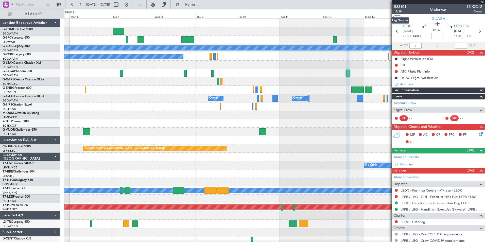
click at [400, 12] on span "15/19" at bounding box center [400, 11] width 12 height 4
click at [199, 6] on span "Refresh" at bounding box center [191, 5] width 21 height 4
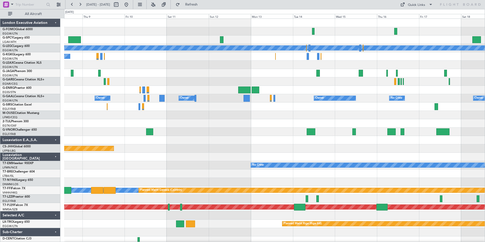
click at [231, 129] on div "A/C Unavailable [GEOGRAPHIC_DATA] ([GEOGRAPHIC_DATA]) A/C Unavailable [GEOGRAPH…" at bounding box center [274, 132] width 420 height 226
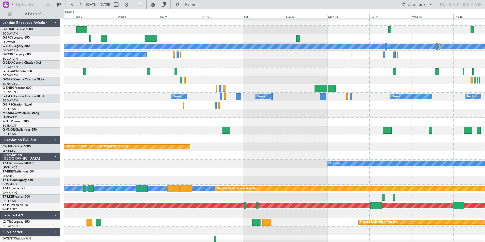
scroll to position [2, 0]
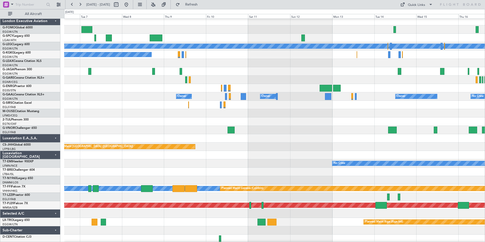
click at [163, 80] on div at bounding box center [274, 80] width 420 height 8
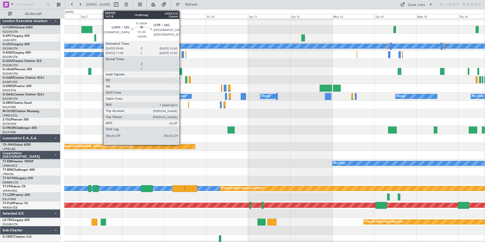
click at [181, 74] on div at bounding box center [180, 71] width 3 height 7
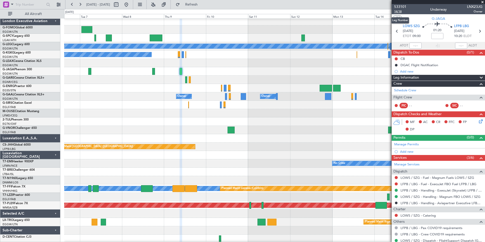
click at [399, 11] on span "14/18" at bounding box center [400, 11] width 12 height 4
click at [199, 4] on span "Refresh" at bounding box center [191, 5] width 21 height 4
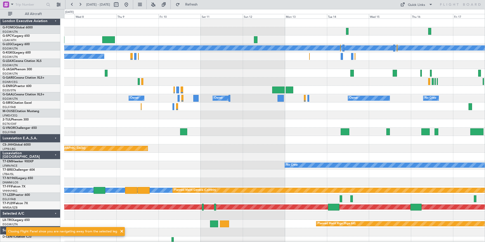
scroll to position [0, 0]
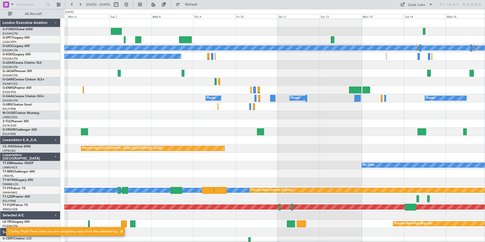
click at [318, 148] on div "A/C Unavailable [GEOGRAPHIC_DATA] ([GEOGRAPHIC_DATA]) A/C Unavailable [GEOGRAPH…" at bounding box center [274, 132] width 420 height 226
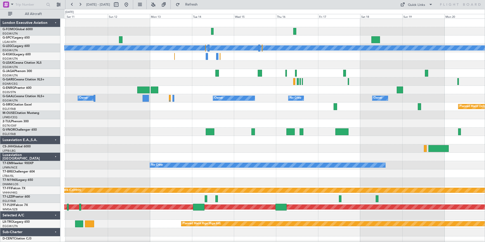
click at [196, 159] on div "A/C Unavailable [GEOGRAPHIC_DATA] ([GEOGRAPHIC_DATA]) A/C Unavailable [GEOGRAPH…" at bounding box center [274, 132] width 420 height 226
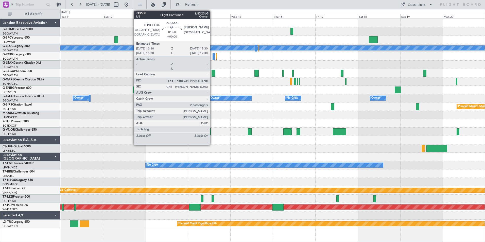
click at [212, 73] on div at bounding box center [213, 73] width 4 height 7
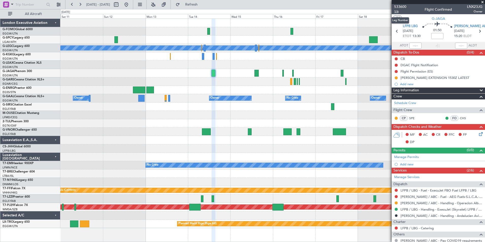
click at [399, 11] on span "1/6" at bounding box center [400, 11] width 12 height 4
click at [202, 5] on span "Refresh" at bounding box center [191, 5] width 21 height 4
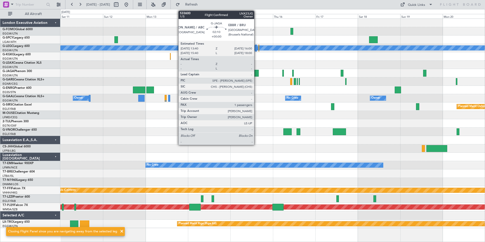
click at [256, 75] on div at bounding box center [256, 73] width 4 height 7
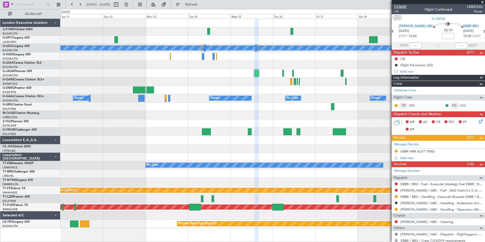
click at [403, 6] on span "533600" at bounding box center [400, 6] width 12 height 5
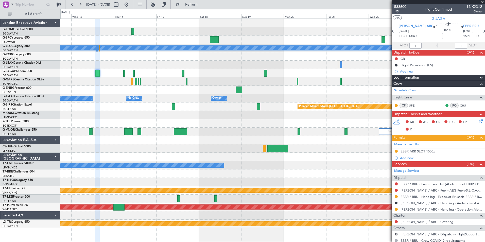
click at [122, 136] on div "A/C Unavailable [GEOGRAPHIC_DATA] ([GEOGRAPHIC_DATA]) Owner Owner Owner No Crew…" at bounding box center [272, 123] width 424 height 209
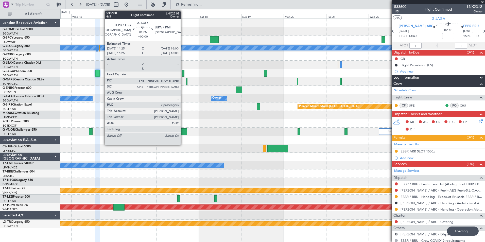
click at [183, 73] on div at bounding box center [182, 73] width 3 height 7
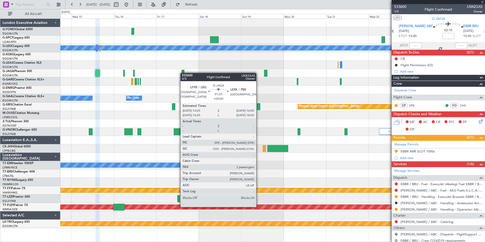
type input "2"
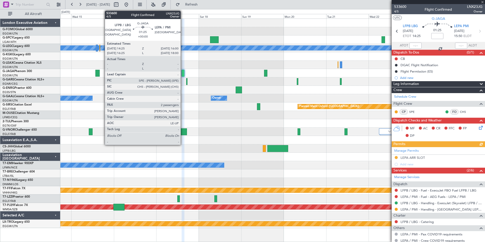
click at [183, 73] on div at bounding box center [182, 73] width 3 height 7
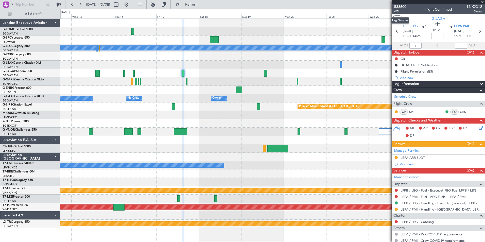
click at [395, 11] on span "4/5" at bounding box center [400, 11] width 12 height 4
click at [203, 7] on button "Refresh" at bounding box center [188, 5] width 30 height 8
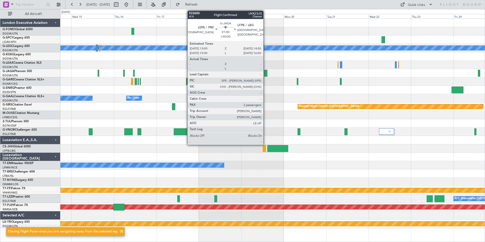
click at [265, 73] on div at bounding box center [265, 73] width 3 height 7
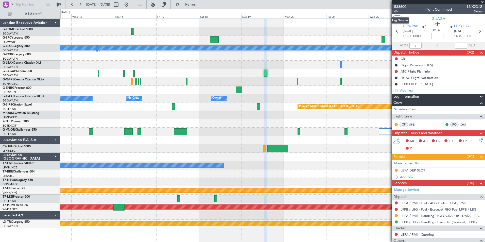
click at [395, 11] on span "4/4" at bounding box center [400, 11] width 12 height 4
click at [196, 6] on button "Refresh" at bounding box center [188, 5] width 30 height 8
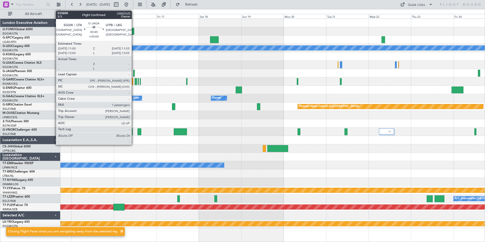
click at [134, 73] on div at bounding box center [134, 73] width 2 height 7
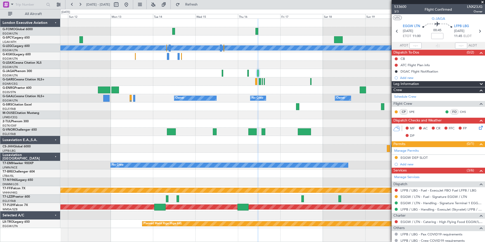
click at [214, 108] on div "Planned Maint Oxford ([GEOGRAPHIC_DATA])" at bounding box center [272, 106] width 424 height 8
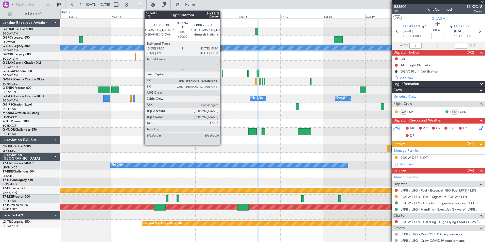
click at [222, 73] on div at bounding box center [222, 73] width 2 height 7
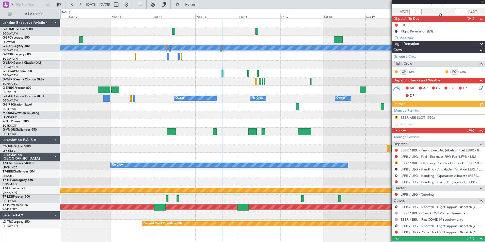
scroll to position [53, 0]
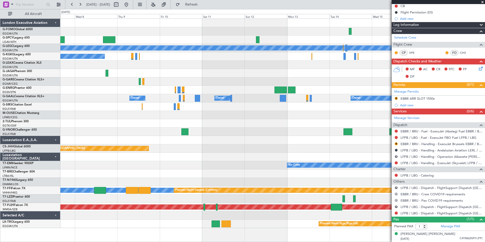
click at [367, 108] on div "A/C Unavailable [GEOGRAPHIC_DATA] ([GEOGRAPHIC_DATA]) A/C Unavailable [GEOGRAPH…" at bounding box center [272, 123] width 424 height 209
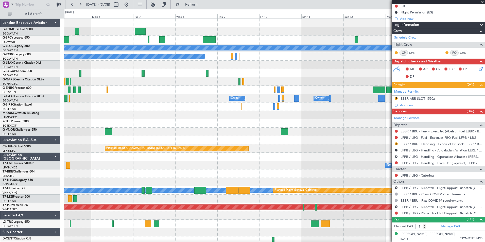
click at [150, 103] on div "A/C Unavailable [GEOGRAPHIC_DATA] ([GEOGRAPHIC_DATA]) A/C Unavailable [GEOGRAPH…" at bounding box center [274, 132] width 420 height 226
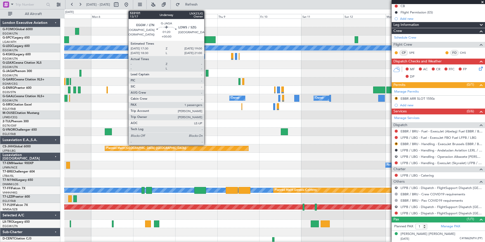
click at [206, 74] on div at bounding box center [207, 73] width 3 height 7
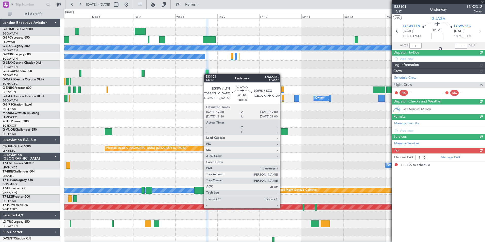
scroll to position [0, 0]
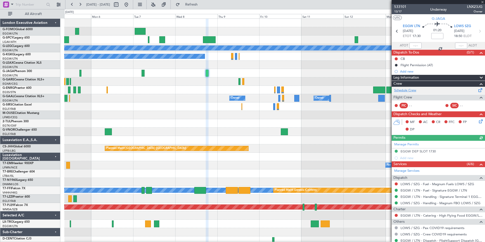
click at [411, 90] on link "Schedule Crew" at bounding box center [405, 90] width 22 height 5
click at [201, 5] on span "Refresh" at bounding box center [191, 5] width 21 height 4
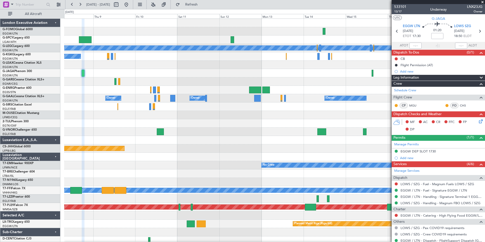
click at [46, 97] on div "A/C Unavailable [GEOGRAPHIC_DATA] ([GEOGRAPHIC_DATA]) A/C Unavailable [GEOGRAPH…" at bounding box center [242, 125] width 485 height 233
click at [399, 6] on span "533101" at bounding box center [400, 6] width 12 height 5
click at [202, 5] on span "Refresh" at bounding box center [191, 5] width 21 height 4
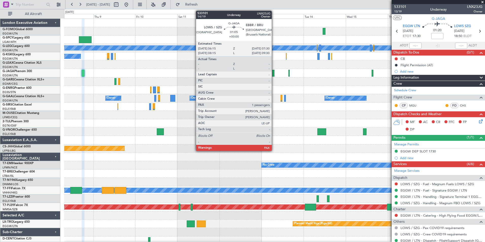
click at [274, 73] on div at bounding box center [273, 73] width 2 height 7
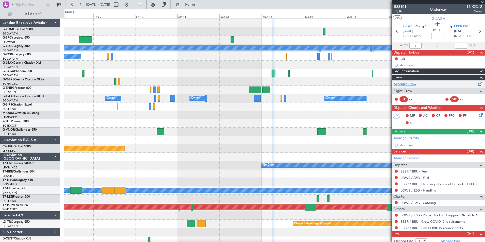
click at [409, 86] on link "Schedule Crew" at bounding box center [405, 84] width 22 height 5
click at [201, 5] on span "Refresh" at bounding box center [191, 5] width 21 height 4
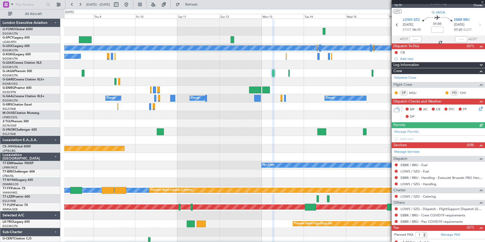
scroll to position [10, 0]
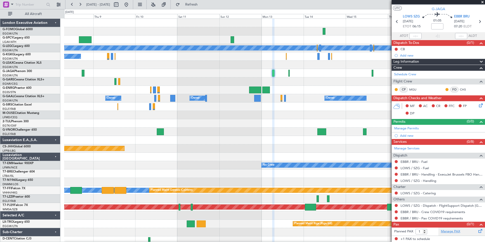
click at [447, 230] on link "Manage PAX" at bounding box center [449, 231] width 19 height 5
click at [202, 4] on span "Refresh" at bounding box center [191, 5] width 21 height 4
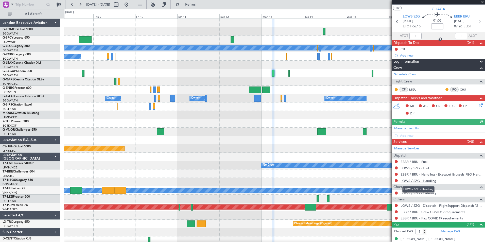
click at [435, 181] on link "LOWS / SZG - Handling" at bounding box center [418, 180] width 36 height 4
click at [406, 169] on link "LOWS / SZG - Fuel" at bounding box center [414, 168] width 28 height 4
click at [199, 6] on span "Refresh" at bounding box center [191, 5] width 21 height 4
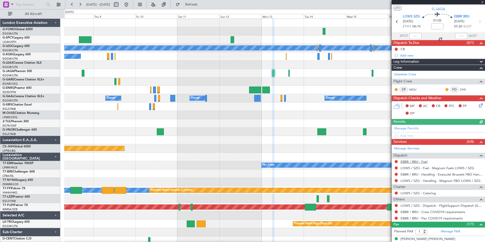
click at [419, 161] on link "EBBR / BRU - Fuel" at bounding box center [413, 161] width 27 height 4
click at [202, 3] on span "Refresh" at bounding box center [191, 5] width 21 height 4
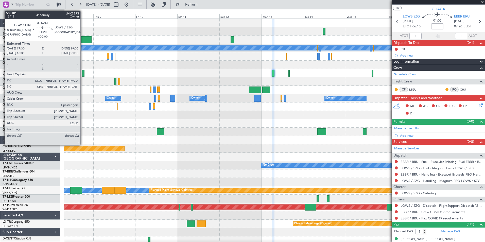
click at [83, 74] on div at bounding box center [83, 73] width 3 height 7
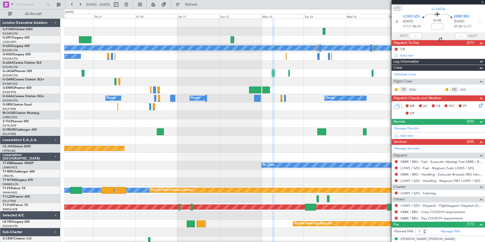
scroll to position [0, 0]
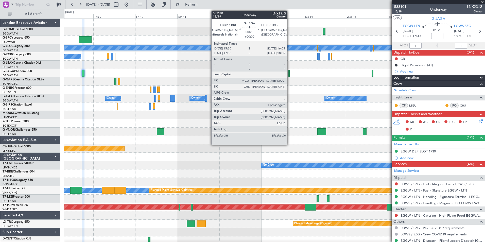
click at [289, 74] on div at bounding box center [288, 73] width 1 height 7
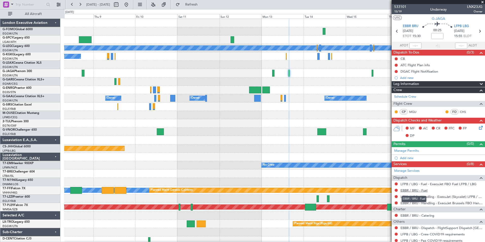
click at [411, 191] on link "EBBR / BRU - Fuel" at bounding box center [413, 190] width 27 height 4
click at [202, 5] on span "Refresh" at bounding box center [191, 5] width 21 height 4
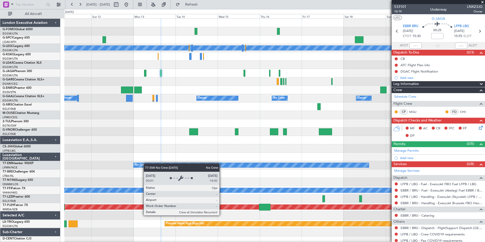
click at [138, 166] on div "A/C Unavailable [GEOGRAPHIC_DATA] ([GEOGRAPHIC_DATA]) Owner Owner Owner No Crew…" at bounding box center [274, 132] width 420 height 226
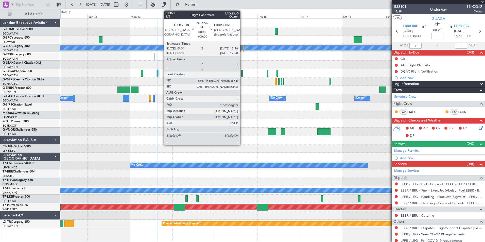
click at [242, 74] on div at bounding box center [242, 73] width 2 height 7
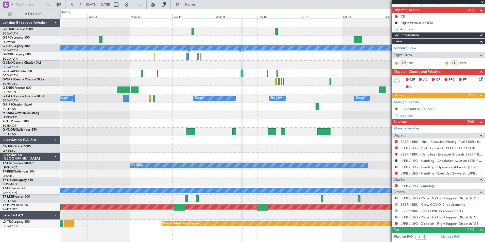
scroll to position [53, 0]
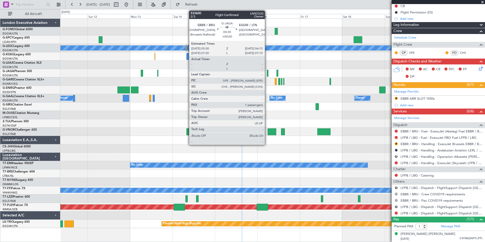
click at [267, 75] on div at bounding box center [268, 73] width 2 height 7
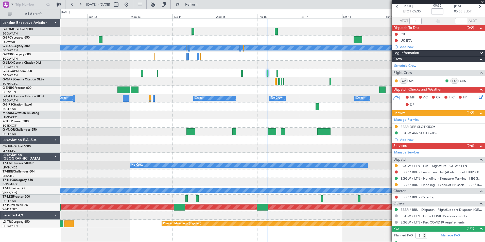
scroll to position [34, 0]
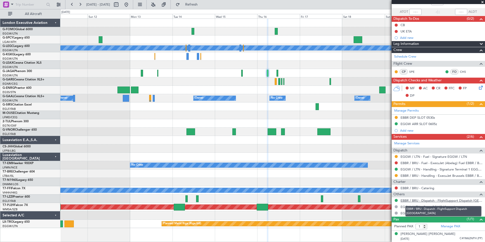
click at [448, 199] on link "EBBR / BRU - Dispatch - FlightSupport Dispatch [GEOGRAPHIC_DATA]" at bounding box center [441, 200] width 82 height 4
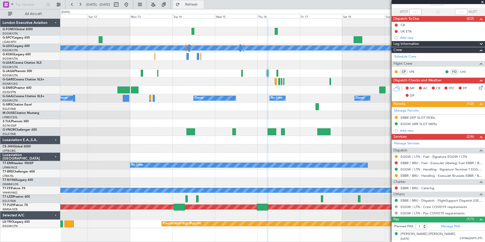
click at [200, 7] on button "Refresh" at bounding box center [188, 5] width 30 height 8
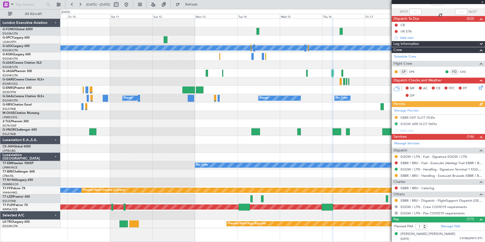
click at [209, 146] on div "A/C Unavailable [GEOGRAPHIC_DATA] ([GEOGRAPHIC_DATA]) A/C Unavailable [GEOGRAPH…" at bounding box center [272, 123] width 424 height 209
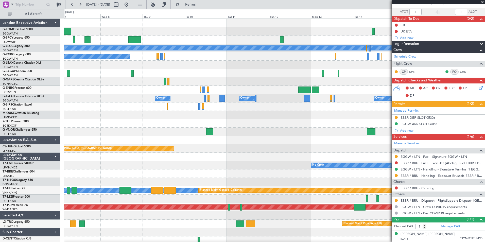
scroll to position [3, 0]
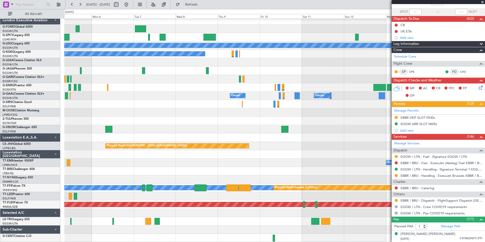
click at [242, 131] on div at bounding box center [274, 129] width 420 height 8
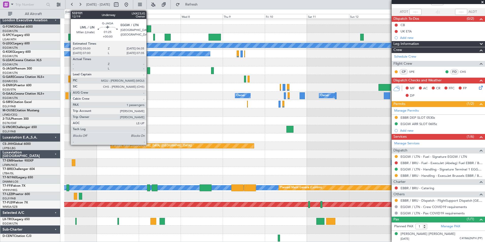
click at [148, 71] on div at bounding box center [148, 70] width 3 height 7
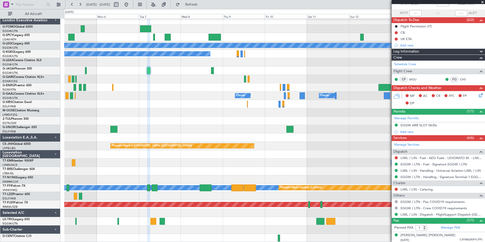
scroll to position [34, 0]
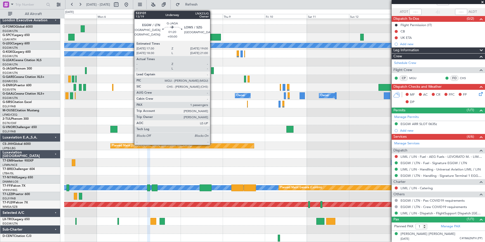
click at [212, 70] on div at bounding box center [212, 70] width 3 height 7
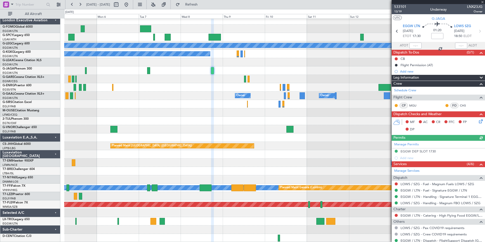
scroll to position [27, 0]
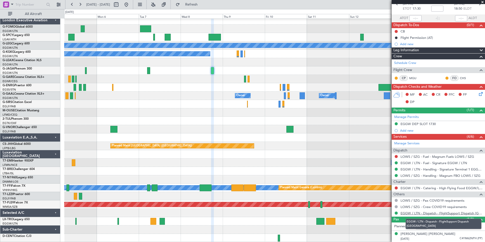
click at [471, 212] on link "EGGW / LTN - Dispatch - FlightSupport Dispatch [GEOGRAPHIC_DATA]" at bounding box center [441, 213] width 82 height 4
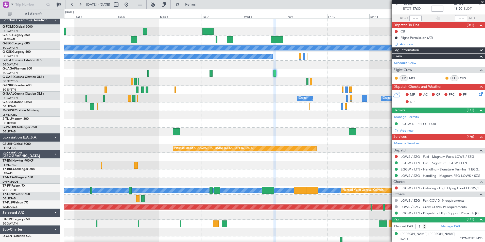
scroll to position [0, 0]
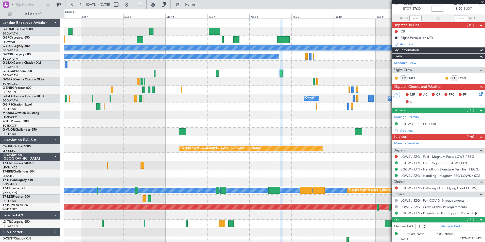
click at [151, 131] on div "Planned Maint [GEOGRAPHIC_DATA] A/C Unavailable [GEOGRAPHIC_DATA] ([GEOGRAPHIC_…" at bounding box center [274, 132] width 420 height 226
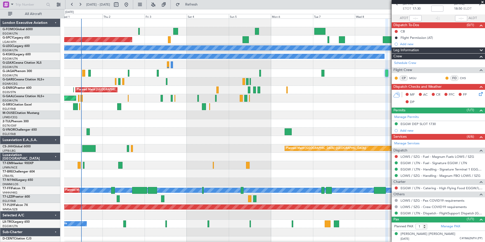
click at [194, 163] on div "Planned Maint [GEOGRAPHIC_DATA] A/C Unavailable [GEOGRAPHIC_DATA] ([GEOGRAPHIC_…" at bounding box center [274, 132] width 420 height 226
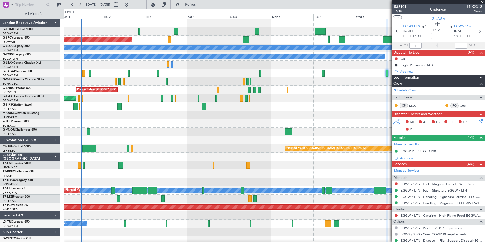
click at [310, 111] on div at bounding box center [274, 115] width 420 height 8
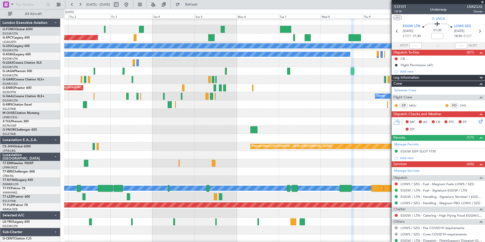
scroll to position [2, 0]
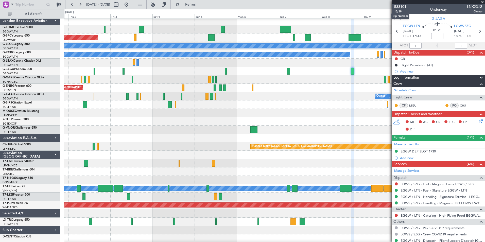
click at [399, 7] on span "533101" at bounding box center [400, 6] width 12 height 5
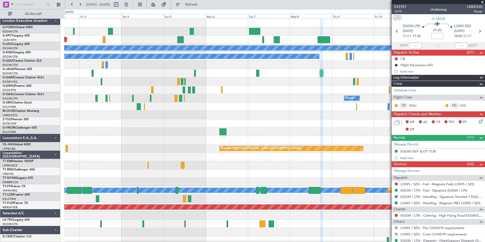
scroll to position [0, 0]
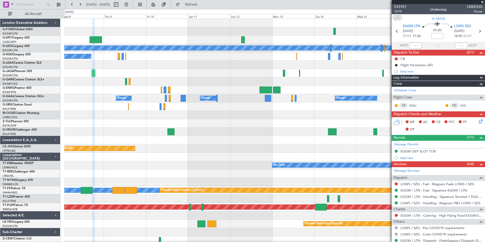
click at [0, 223] on html "[DATE] - [DATE] Refresh Quick Links All Aircraft A/C Unavailable [GEOGRAPHIC_DA…" at bounding box center [242, 121] width 485 height 242
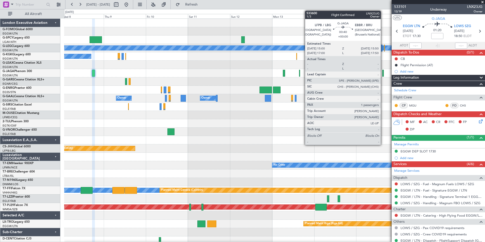
click at [383, 75] on div at bounding box center [383, 73] width 2 height 7
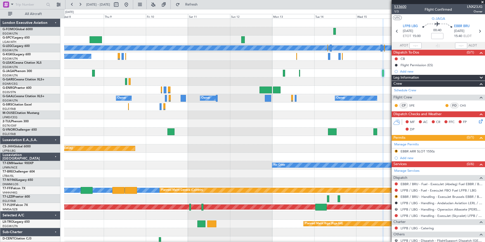
click at [399, 7] on span "533600" at bounding box center [400, 6] width 12 height 5
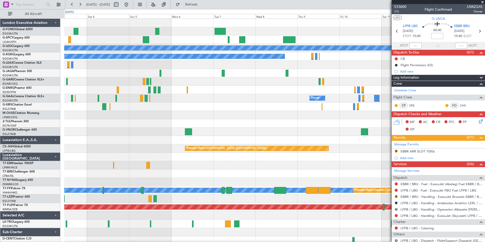
click at [306, 180] on div "Planned Maint [GEOGRAPHIC_DATA] A/C Unavailable [GEOGRAPHIC_DATA] ([GEOGRAPHIC_…" at bounding box center [274, 132] width 420 height 226
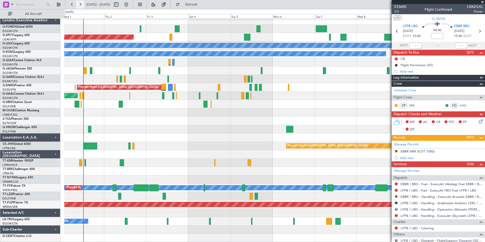
click at [79, 6] on button at bounding box center [80, 5] width 8 height 8
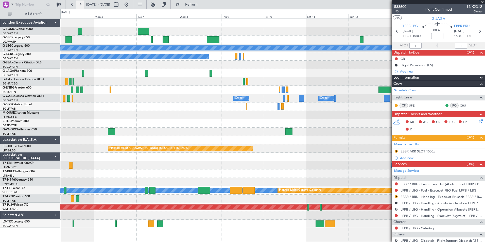
scroll to position [0, 0]
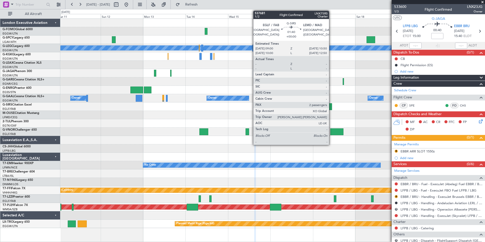
click at [331, 109] on div at bounding box center [329, 106] width 3 height 7
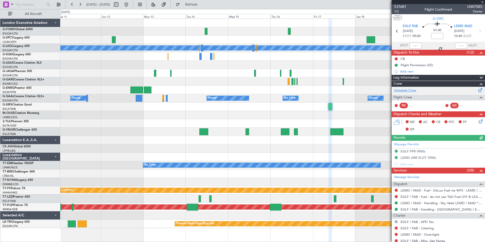
click at [410, 91] on link "Schedule Crew" at bounding box center [405, 90] width 22 height 5
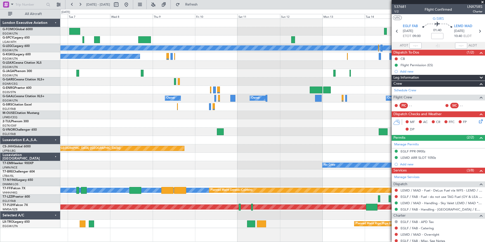
click at [265, 135] on div "A/C Unavailable [GEOGRAPHIC_DATA] ([GEOGRAPHIC_DATA]) A/C Unavailable [GEOGRAPH…" at bounding box center [272, 123] width 424 height 209
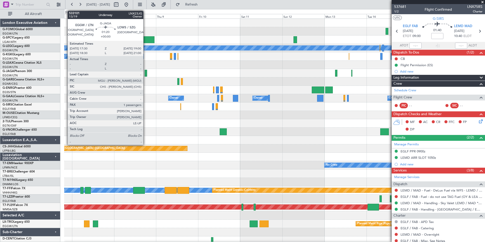
click at [145, 75] on div at bounding box center [145, 73] width 3 height 7
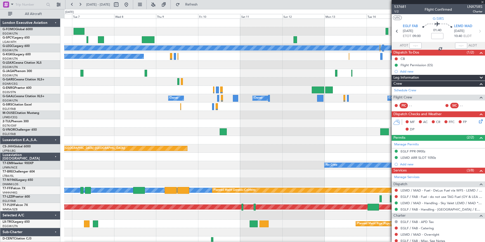
type input "1"
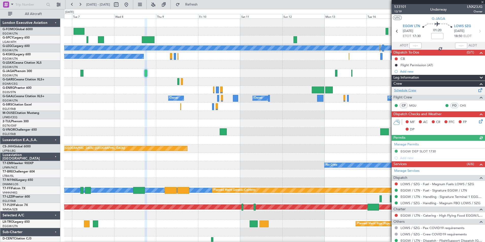
click at [410, 92] on link "Schedule Crew" at bounding box center [405, 90] width 22 height 5
click at [409, 90] on link "Schedule Crew" at bounding box center [405, 90] width 22 height 5
click at [201, 5] on span "Refresh" at bounding box center [191, 5] width 21 height 4
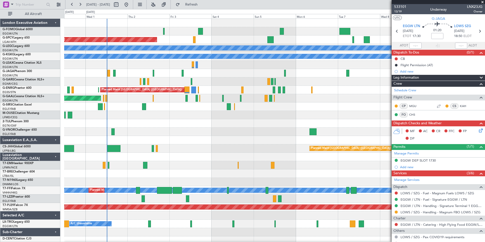
click at [351, 177] on div "Planned Maint [GEOGRAPHIC_DATA] A/C Unavailable [GEOGRAPHIC_DATA] ([GEOGRAPHIC_…" at bounding box center [274, 132] width 420 height 226
click at [72, 4] on button at bounding box center [72, 5] width 8 height 8
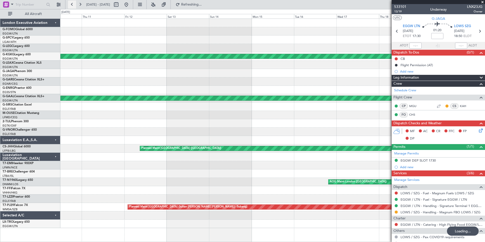
click at [72, 4] on button at bounding box center [72, 5] width 8 height 8
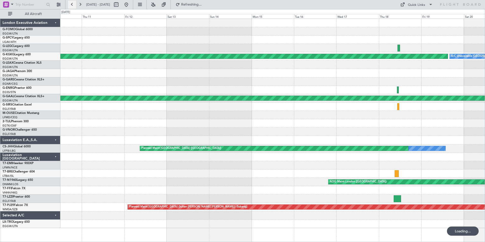
click at [72, 4] on button at bounding box center [72, 5] width 8 height 8
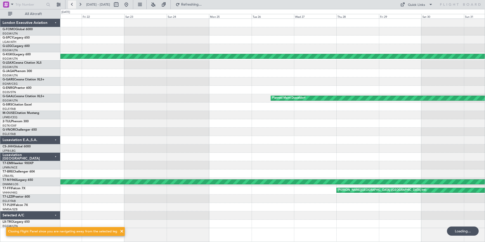
click at [72, 4] on button at bounding box center [72, 5] width 8 height 8
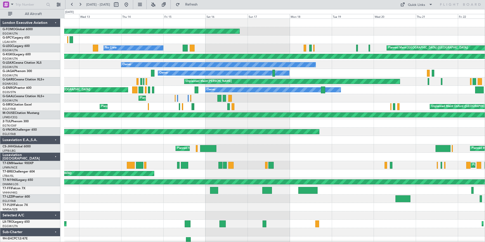
click at [147, 152] on div "Planned Maint Windsor Locks ([PERSON_NAME] Intl) Planned Maint [GEOGRAPHIC_DATA…" at bounding box center [274, 136] width 420 height 234
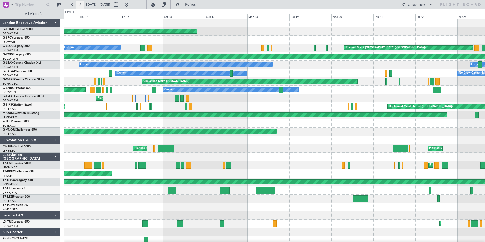
click at [77, 3] on button at bounding box center [80, 5] width 8 height 8
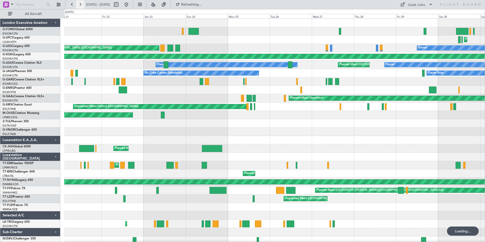
click at [77, 3] on button at bounding box center [80, 5] width 8 height 8
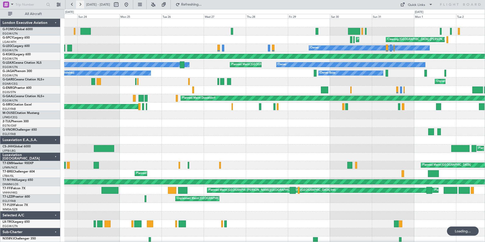
click at [77, 3] on button at bounding box center [80, 5] width 8 height 8
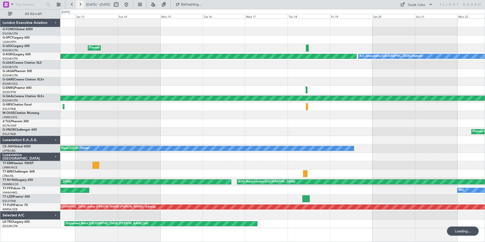
click at [77, 3] on button at bounding box center [80, 5] width 8 height 8
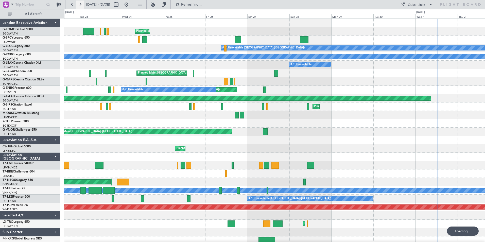
click at [77, 3] on button at bounding box center [80, 5] width 8 height 8
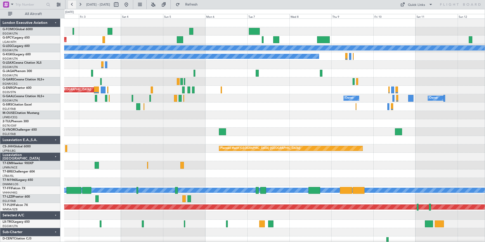
click at [70, 3] on button at bounding box center [72, 5] width 8 height 8
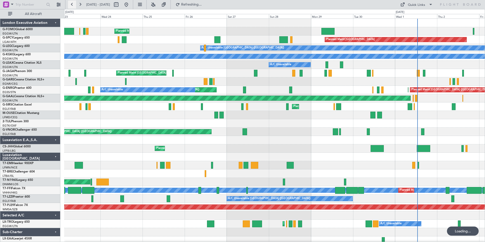
click at [70, 3] on button at bounding box center [72, 5] width 8 height 8
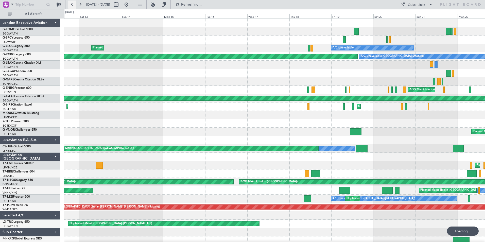
click at [70, 3] on button at bounding box center [72, 5] width 8 height 8
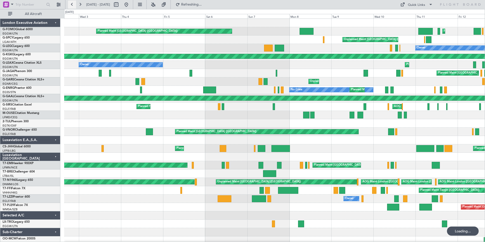
click at [70, 3] on button at bounding box center [72, 5] width 8 height 8
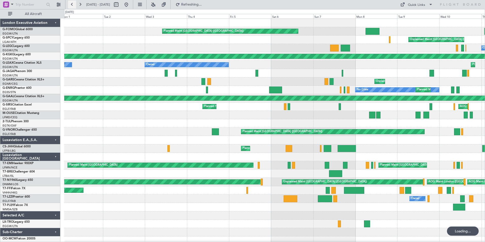
click at [70, 3] on button at bounding box center [72, 5] width 8 height 8
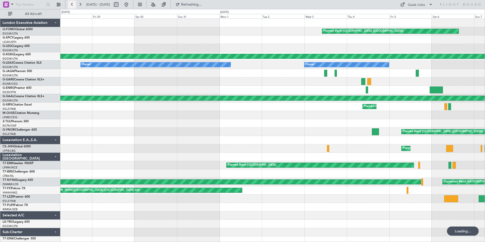
click at [70, 3] on button at bounding box center [72, 5] width 8 height 8
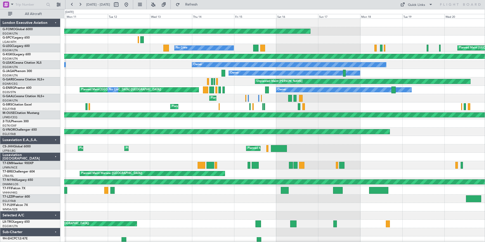
click at [52, 241] on html "[DATE] - [DATE] Refresh Quick Links All Aircraft Planned Maint Windsor Locks ([…" at bounding box center [242, 121] width 485 height 242
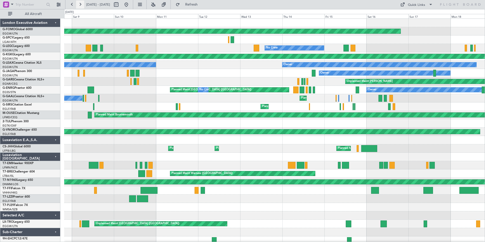
click at [78, 3] on button at bounding box center [80, 5] width 8 height 8
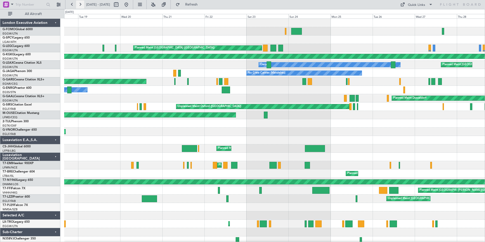
click at [78, 3] on button at bounding box center [80, 5] width 8 height 8
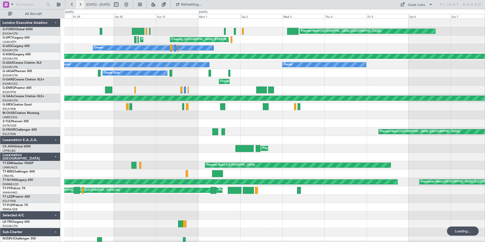
click at [78, 3] on button at bounding box center [80, 5] width 8 height 8
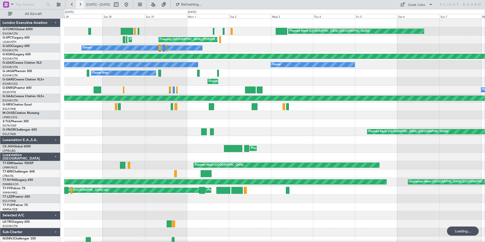
click at [78, 3] on button at bounding box center [80, 5] width 8 height 8
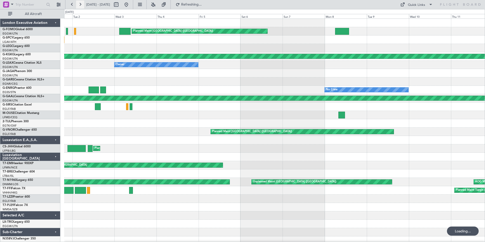
click at [78, 3] on button at bounding box center [80, 5] width 8 height 8
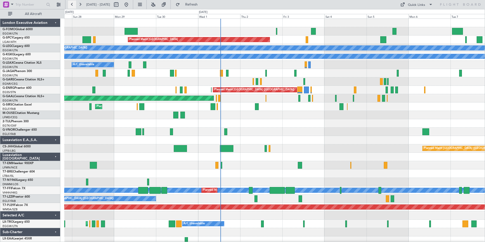
click at [74, 8] on button at bounding box center [72, 5] width 8 height 8
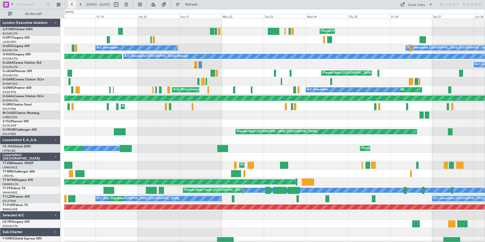
click at [74, 8] on button at bounding box center [72, 5] width 8 height 8
